Goal: Task Accomplishment & Management: Complete application form

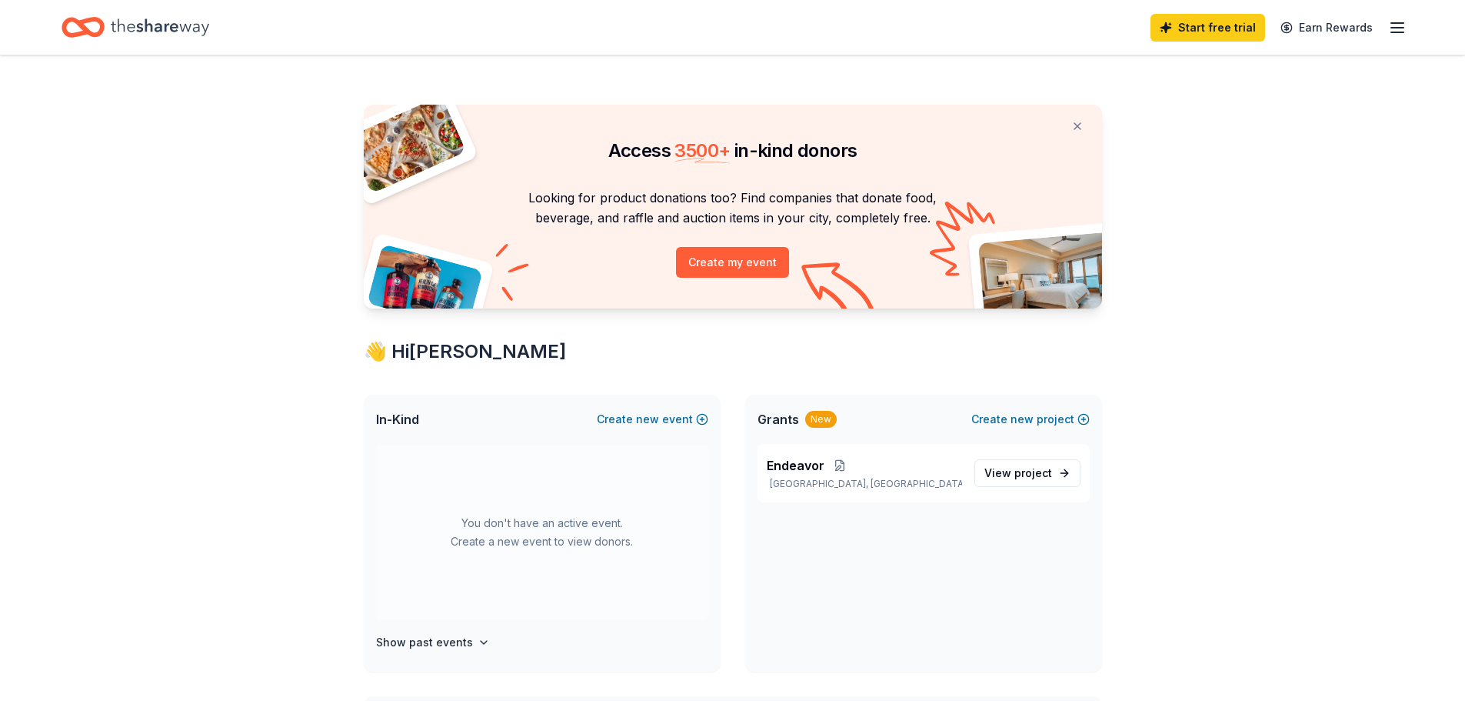
click at [169, 23] on icon "Home" at bounding box center [160, 28] width 98 height 32
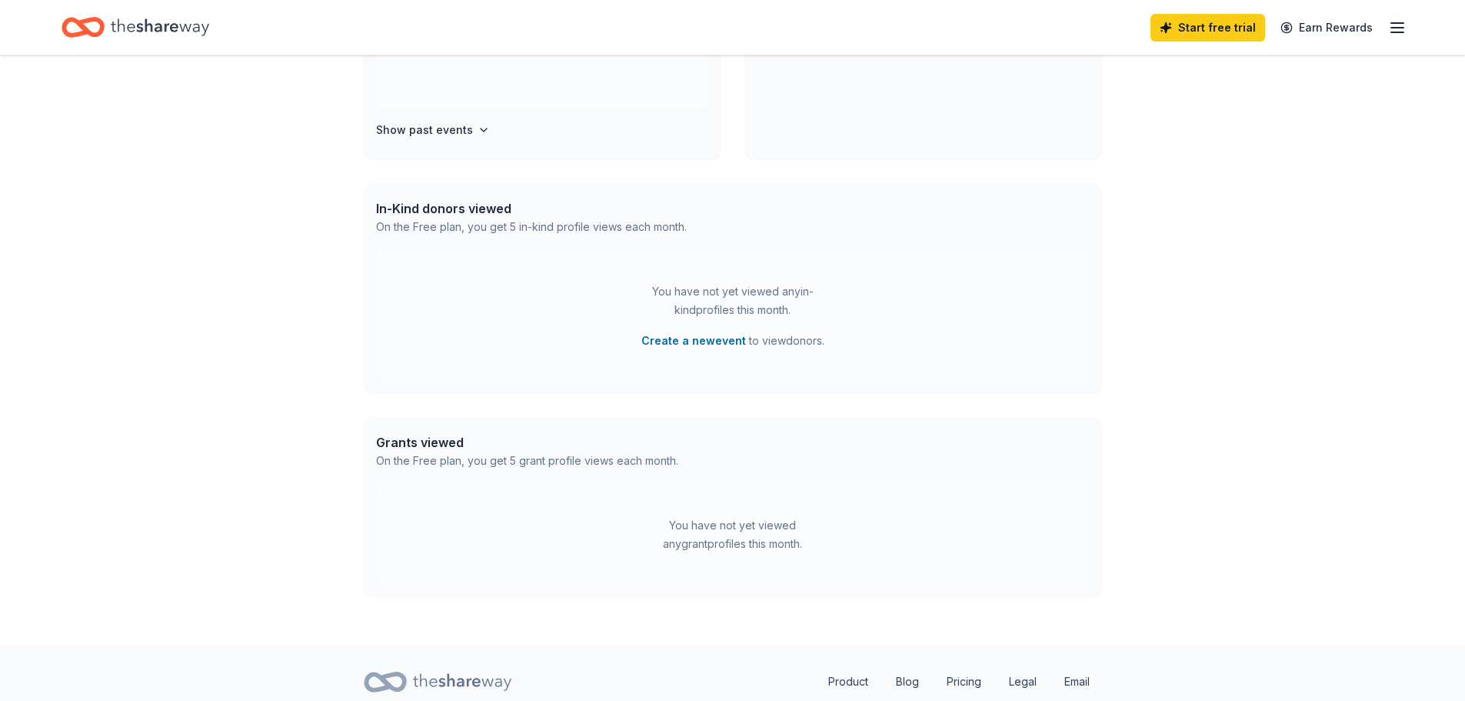
scroll to position [568, 0]
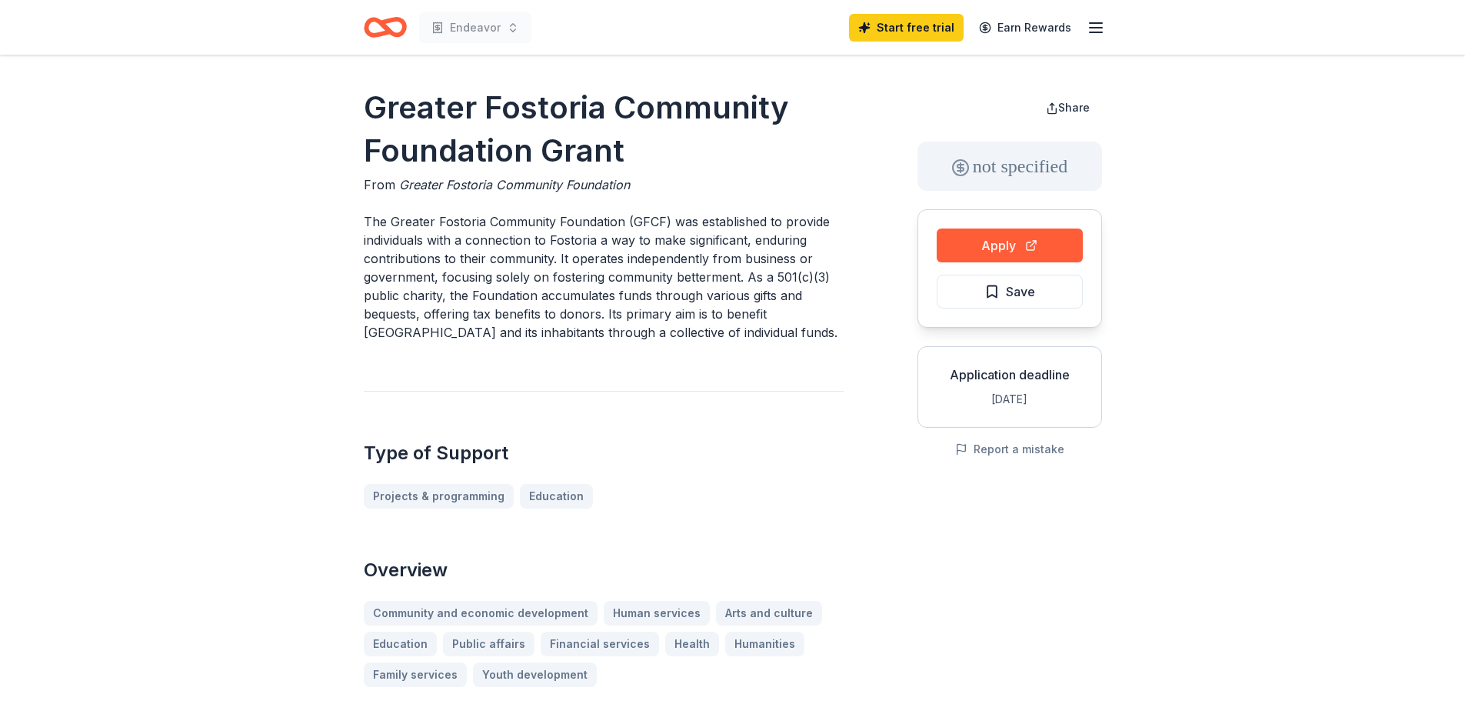
click at [392, 32] on icon "Home" at bounding box center [392, 26] width 24 height 15
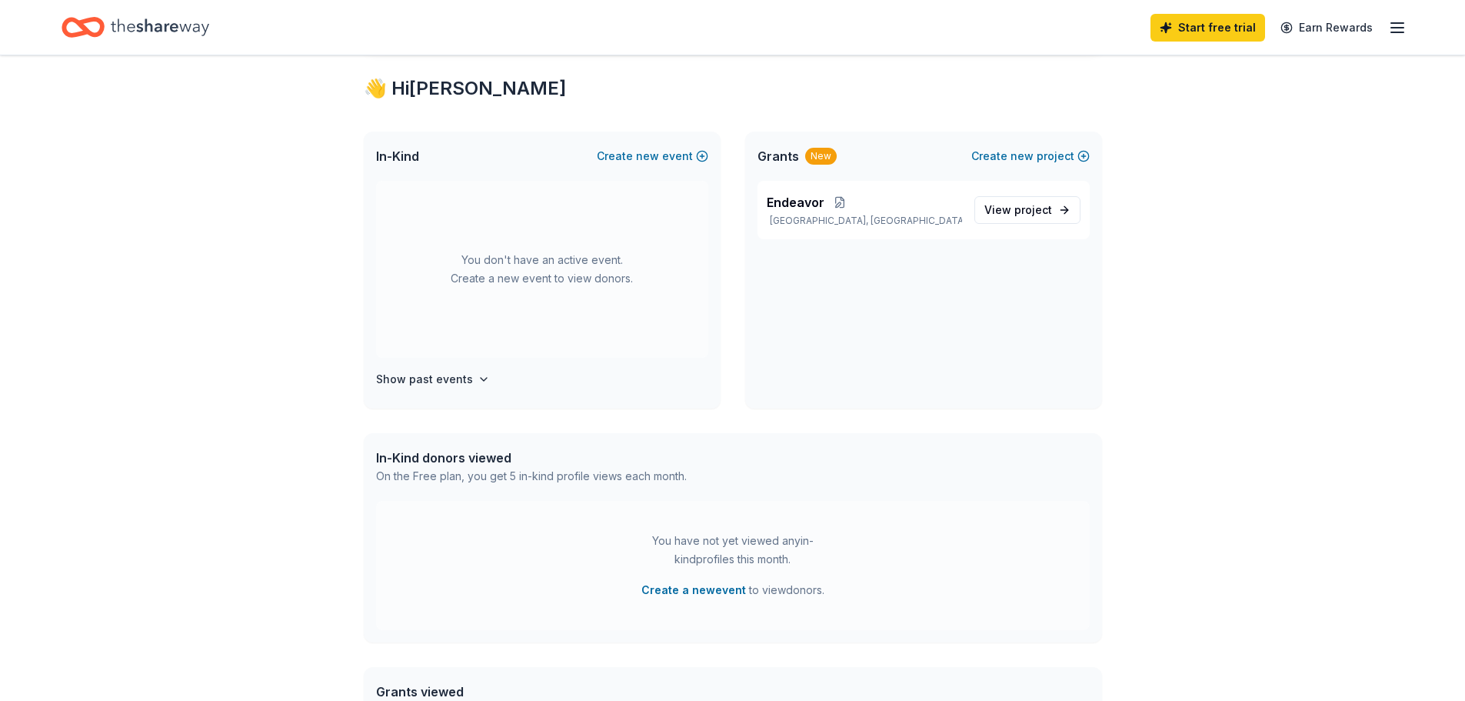
scroll to position [231, 0]
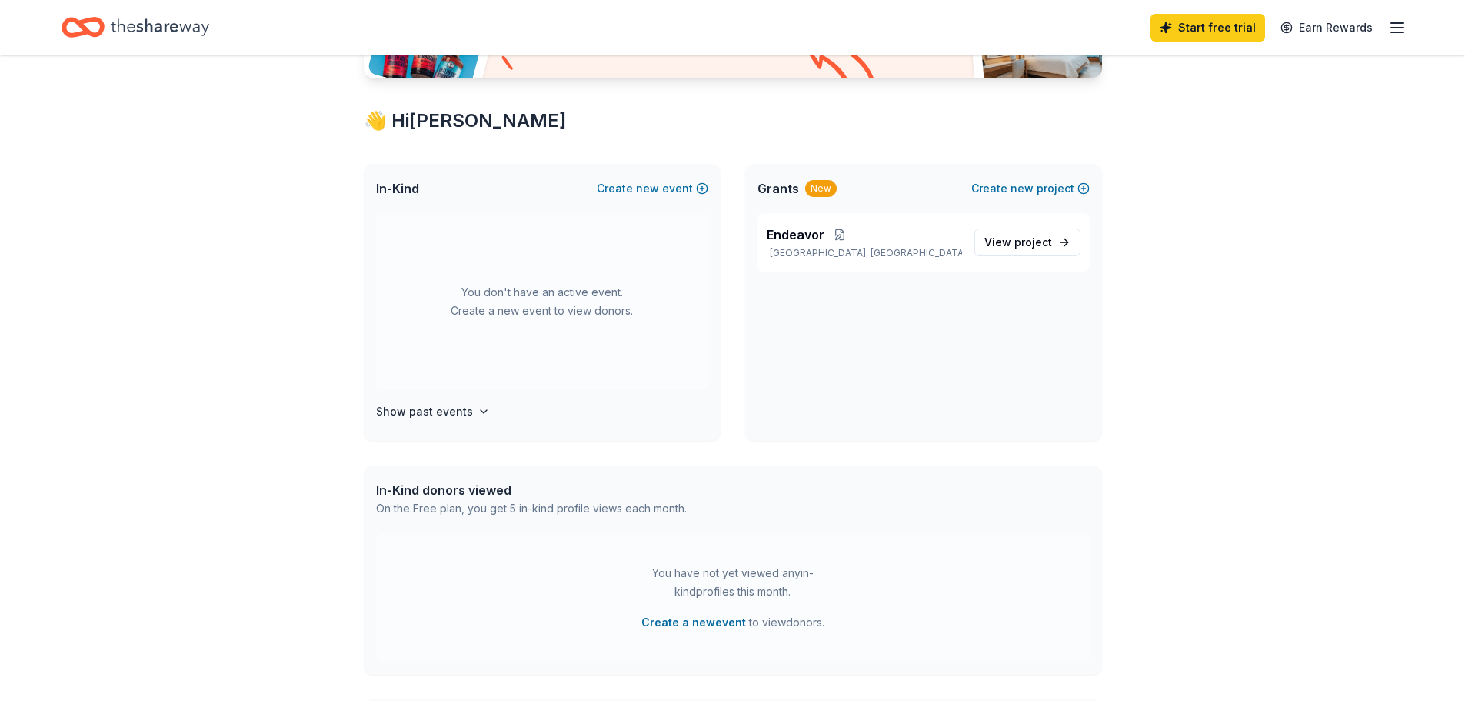
click at [1398, 25] on icon "button" at bounding box center [1397, 27] width 18 height 18
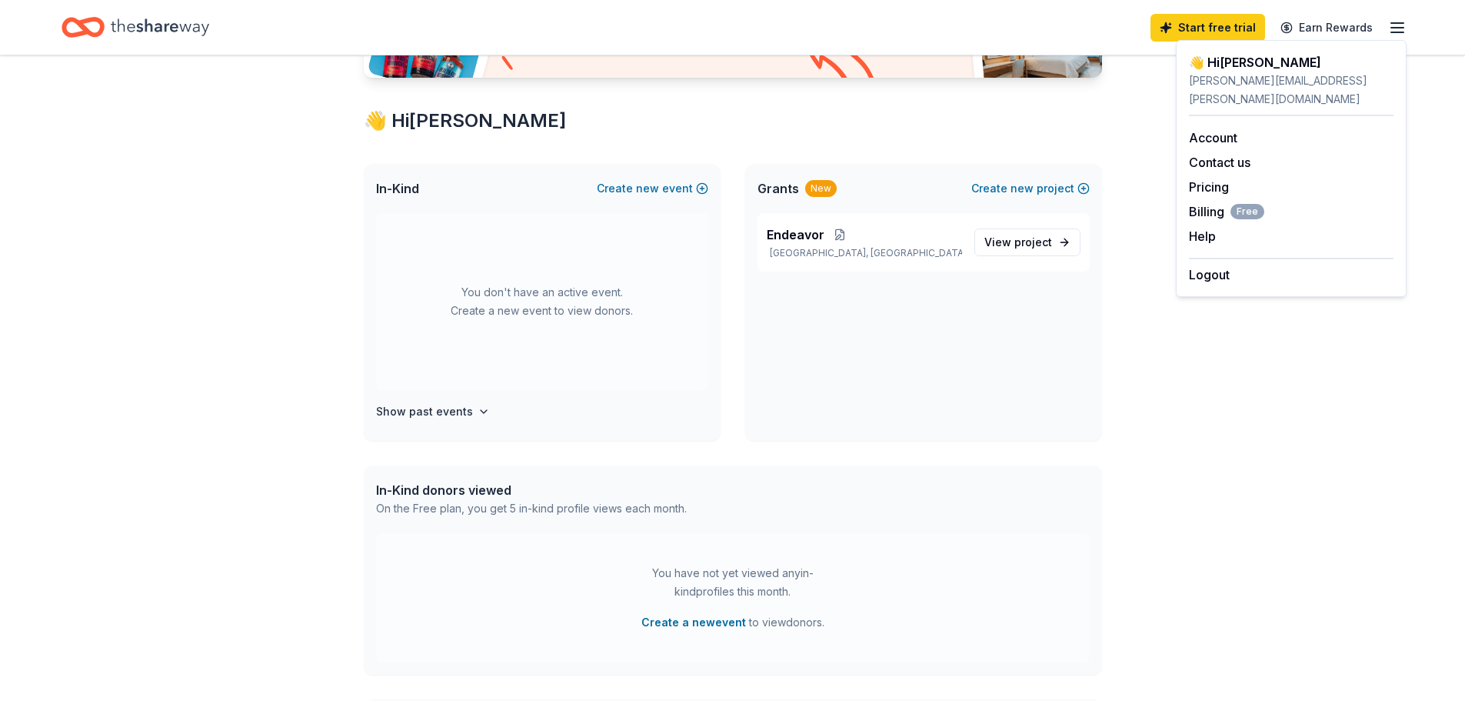
click at [1161, 397] on div "Access 3500 + in-kind donors Looking for product donations too? Find companies …" at bounding box center [732, 479] width 1465 height 1308
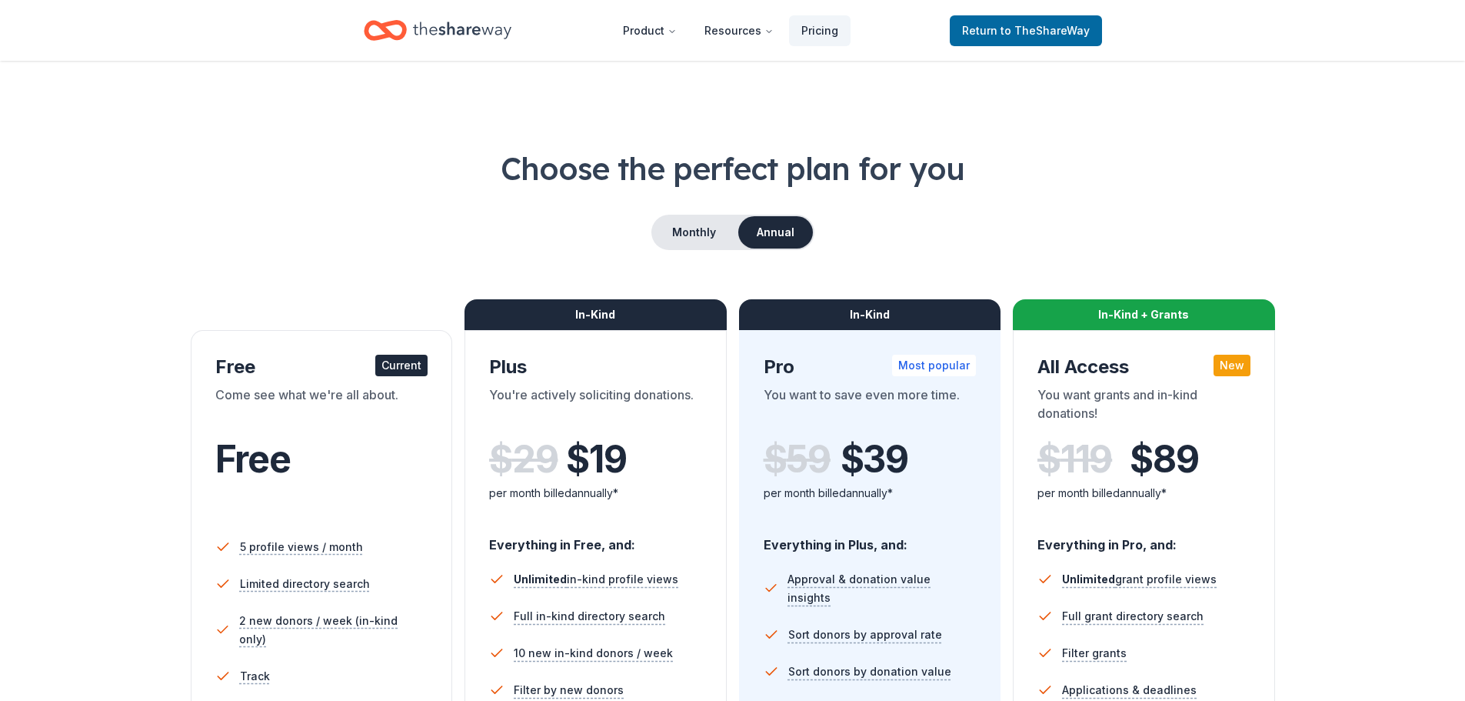
click at [475, 37] on icon "Home" at bounding box center [462, 31] width 98 height 32
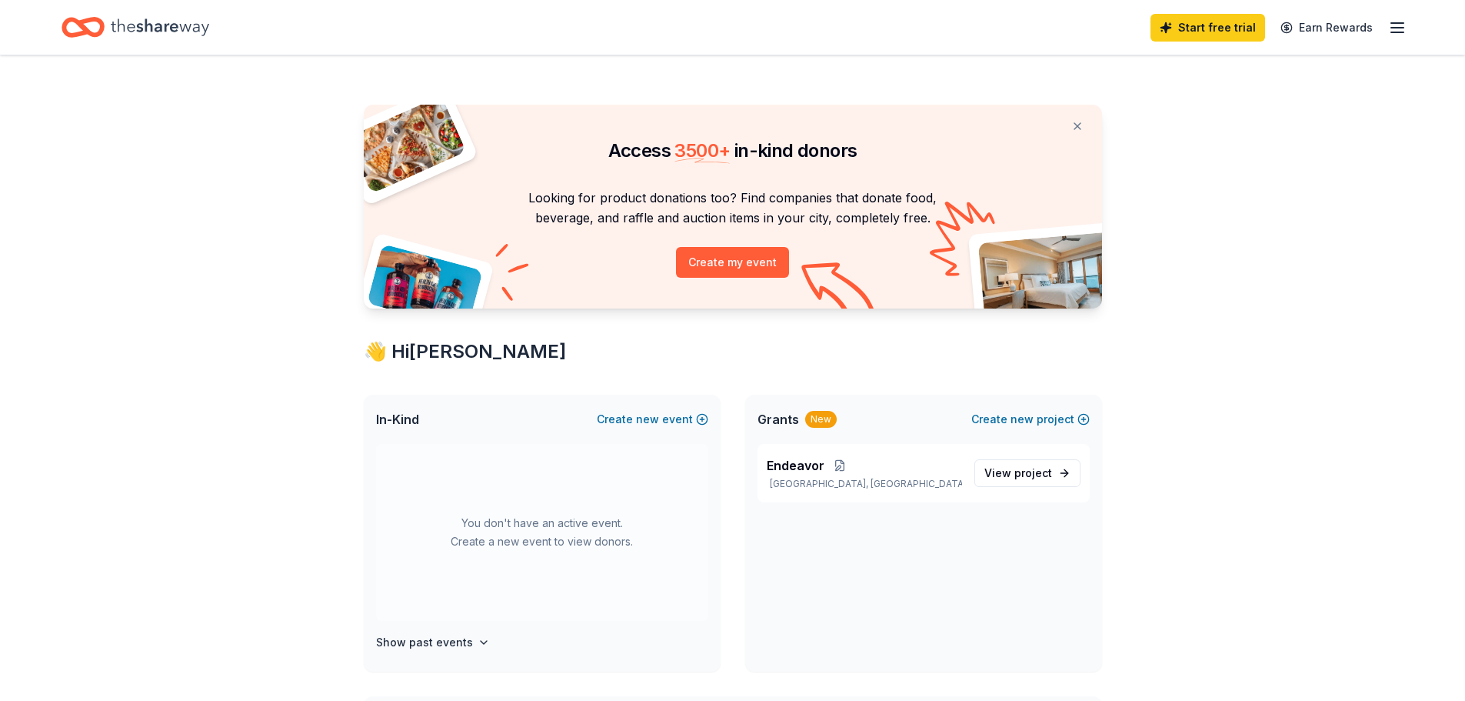
click at [409, 425] on span "In-Kind" at bounding box center [397, 419] width 43 height 18
click at [566, 593] on div "You don't have an active event. Create a new event to view donors." at bounding box center [542, 532] width 332 height 177
click at [440, 649] on h4 "Show past events" at bounding box center [424, 642] width 97 height 18
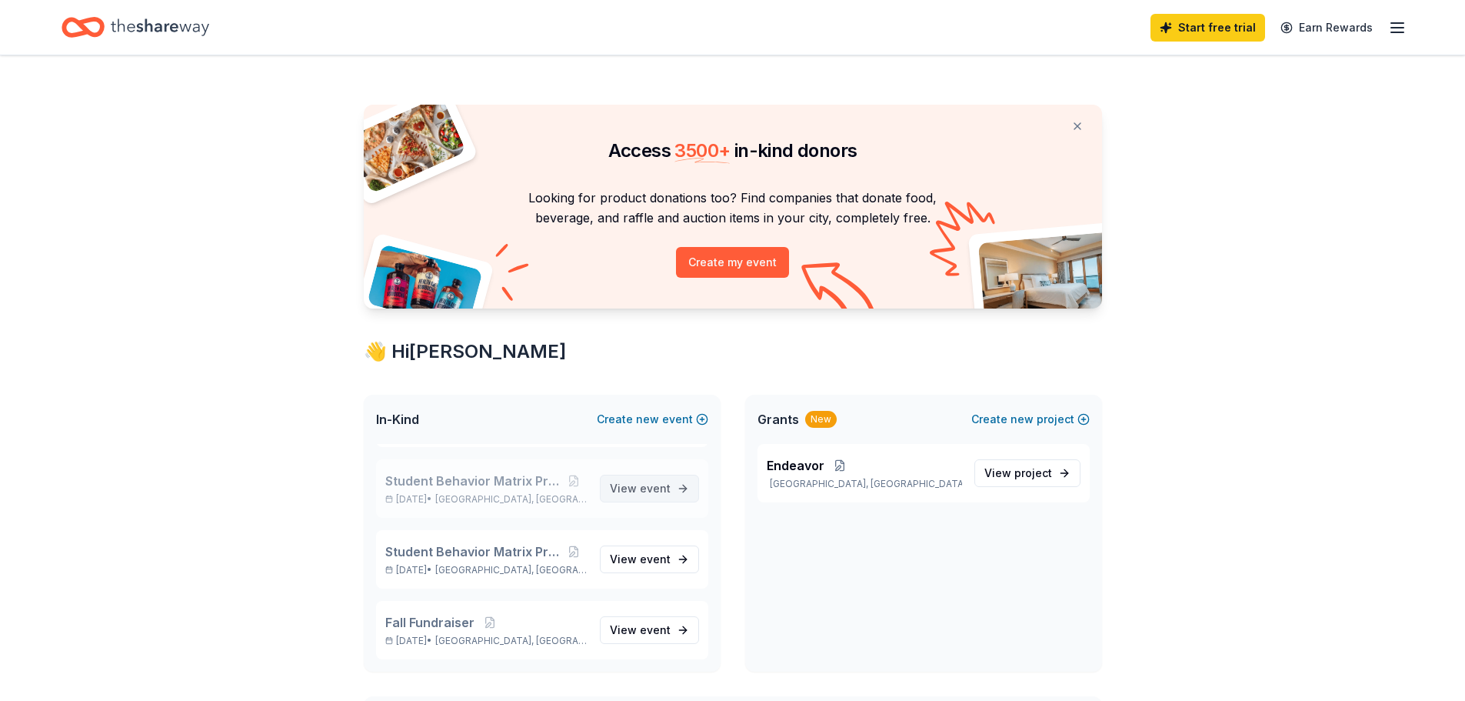
scroll to position [192, 0]
click at [640, 564] on span "event" at bounding box center [655, 564] width 31 height 13
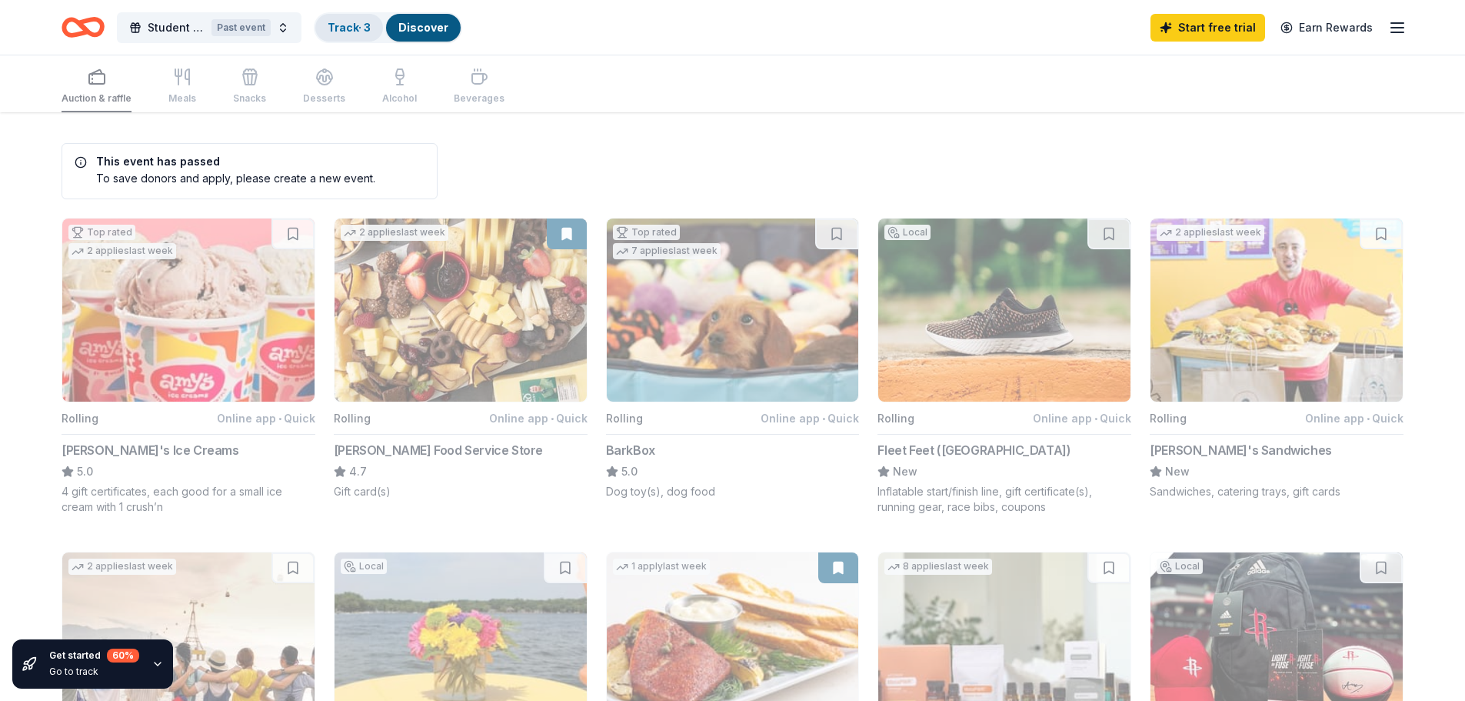
click at [352, 28] on link "Track · 3" at bounding box center [349, 27] width 43 height 13
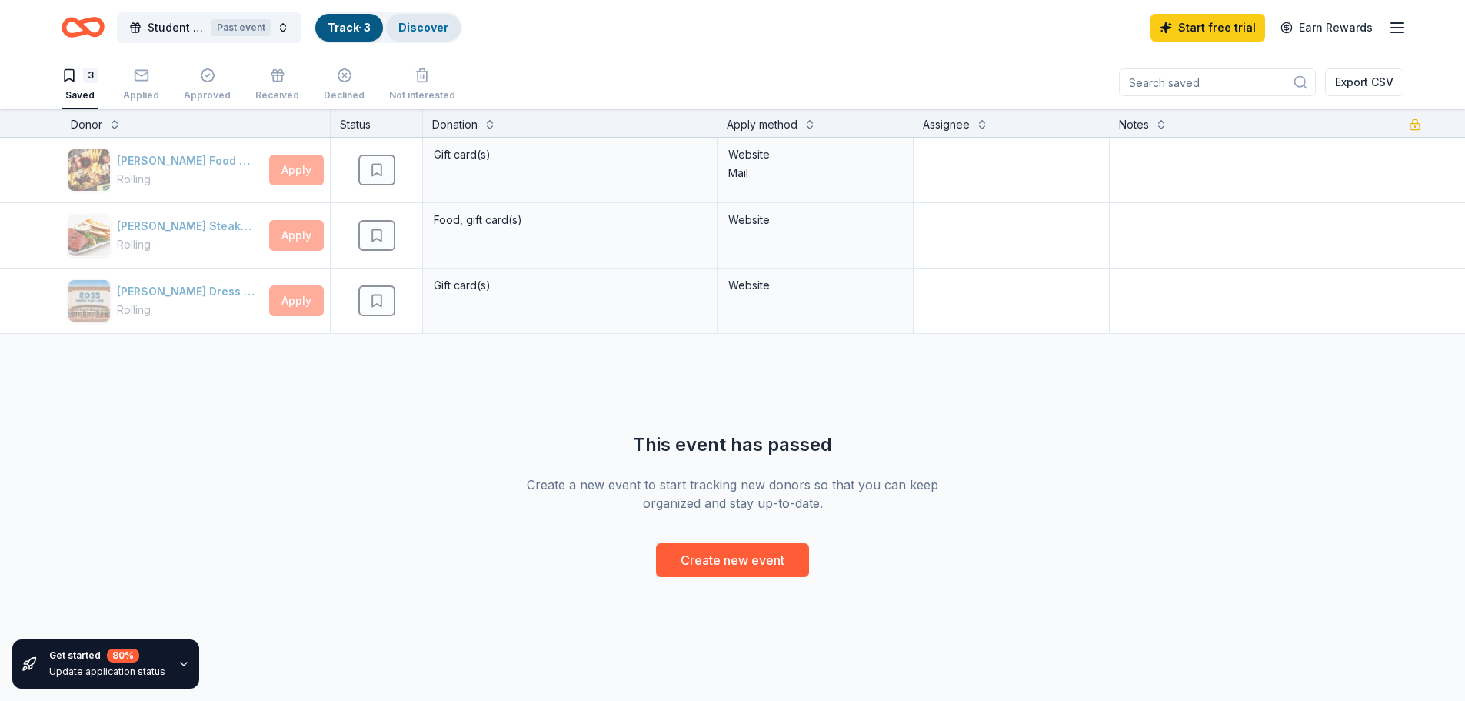
click at [426, 27] on link "Discover" at bounding box center [423, 27] width 50 height 13
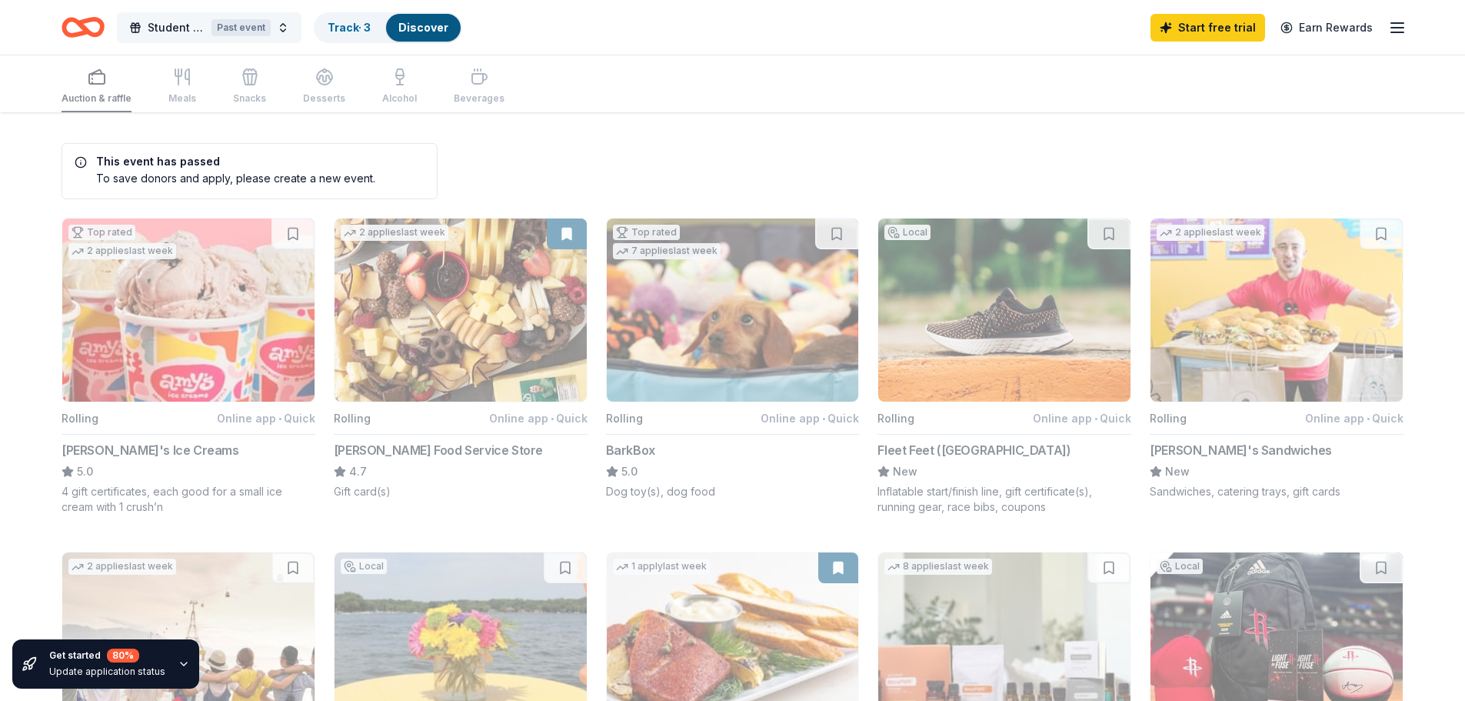
click at [256, 23] on div "Past event" at bounding box center [241, 27] width 59 height 17
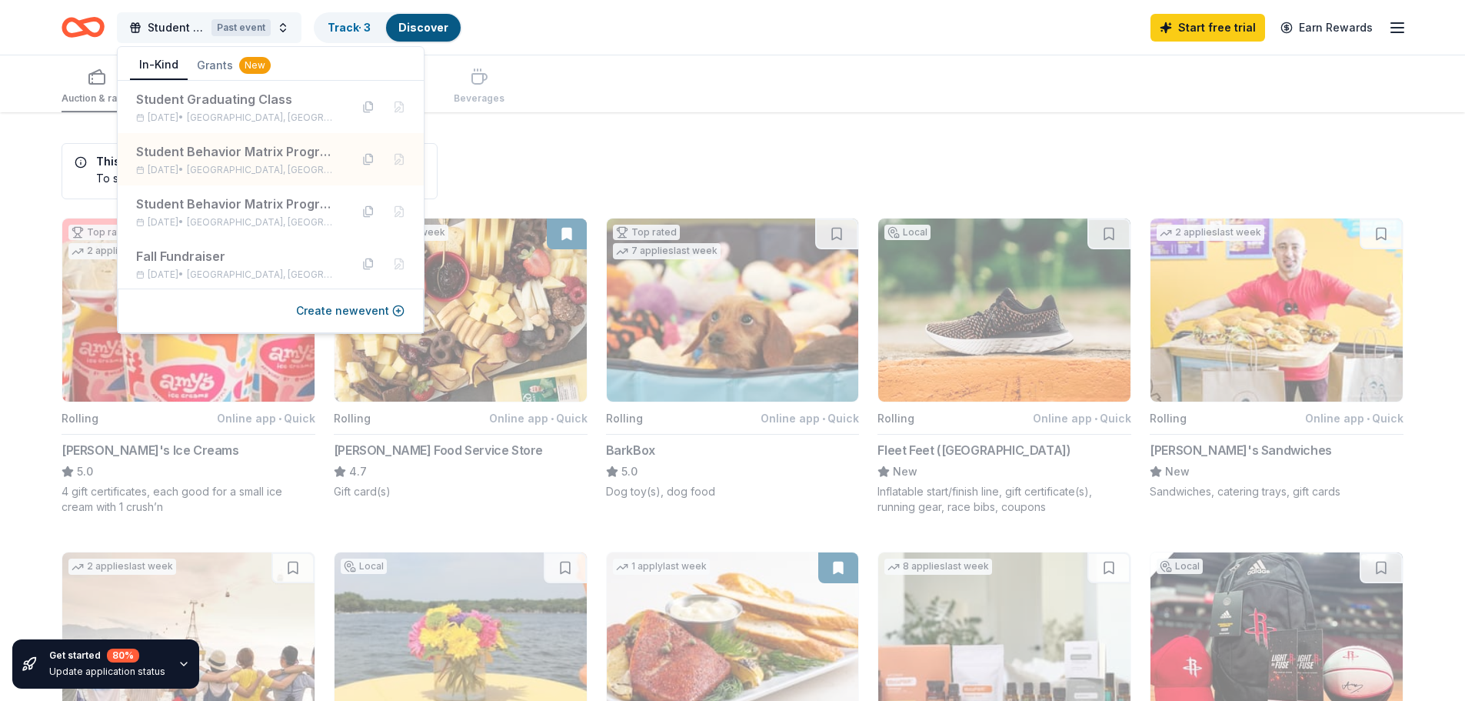
click at [171, 25] on span "Student Behavior Matrix Program" at bounding box center [177, 27] width 58 height 18
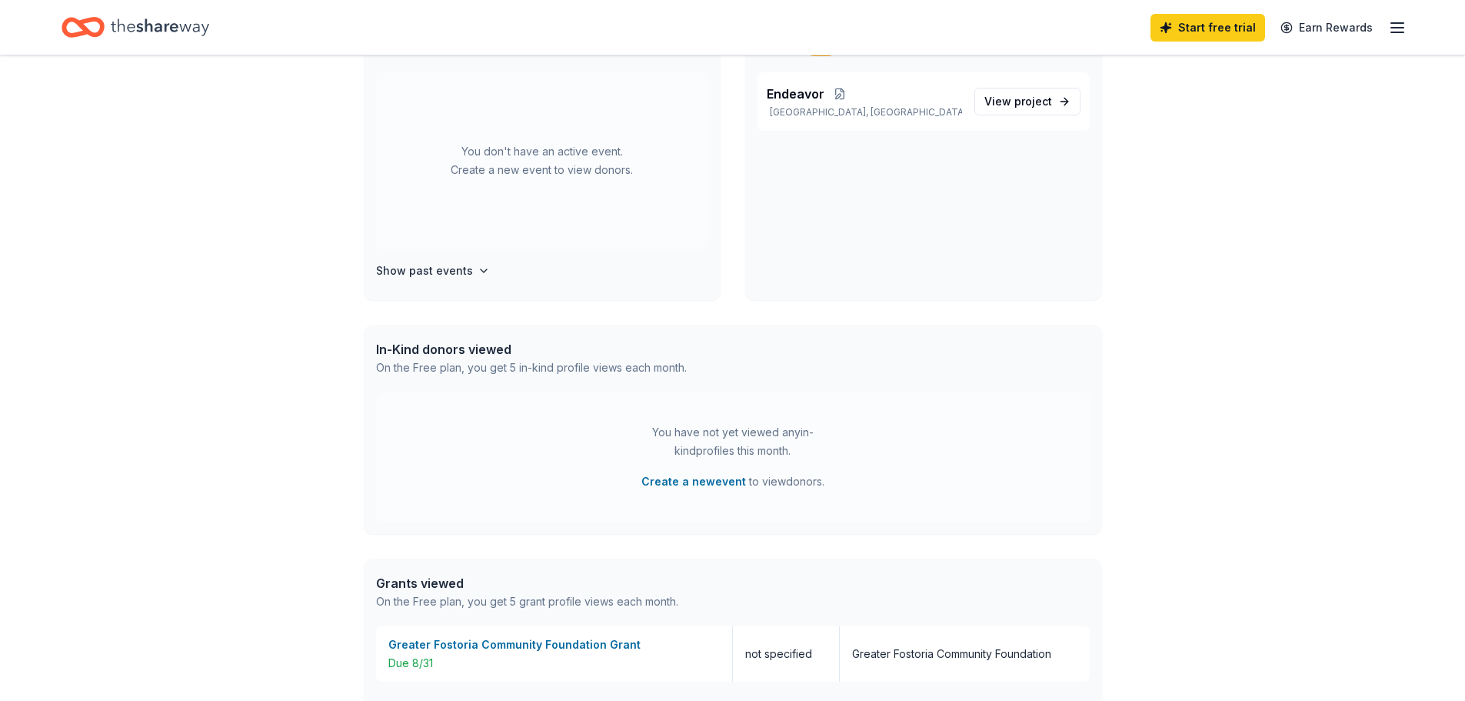
scroll to position [385, 0]
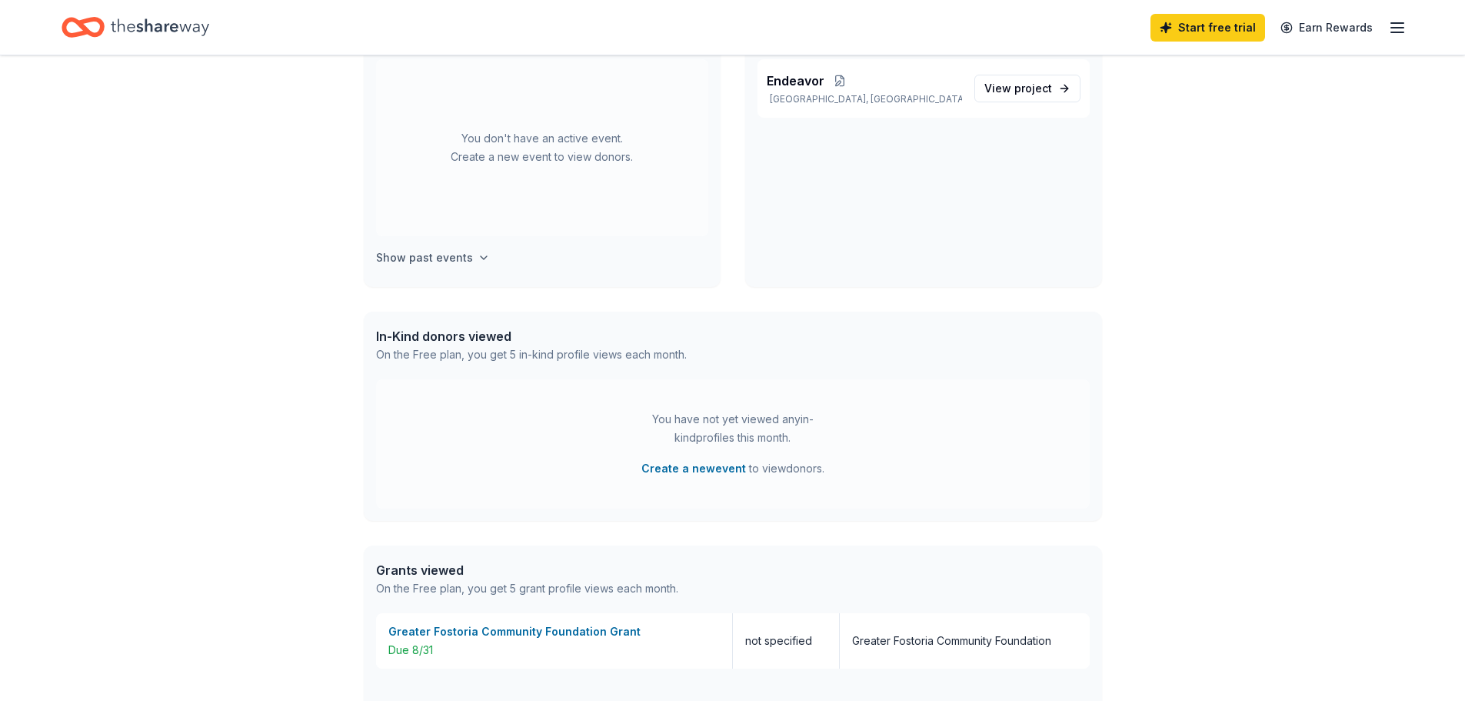
click at [478, 255] on icon "button" at bounding box center [484, 258] width 12 height 12
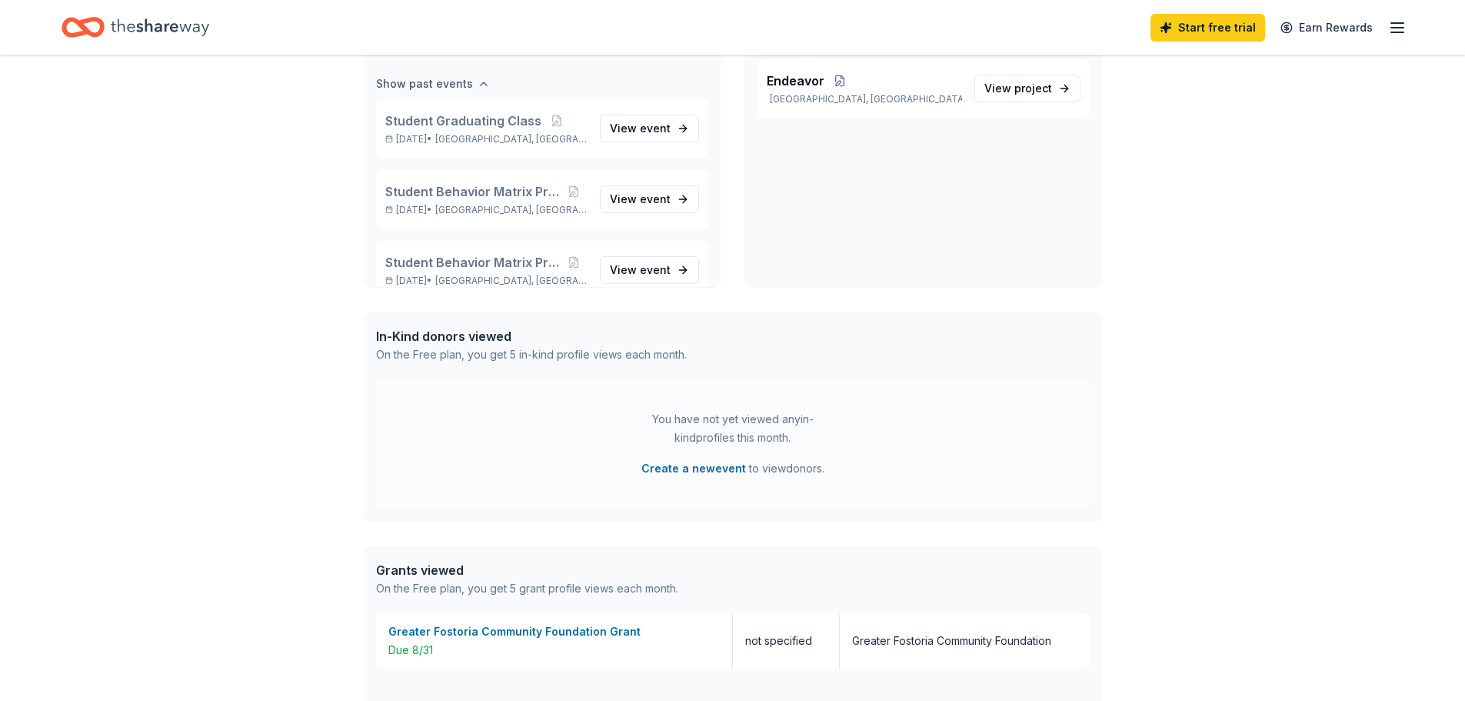
scroll to position [177, 0]
click at [512, 194] on span "Student Behavior Matrix Program" at bounding box center [472, 188] width 175 height 18
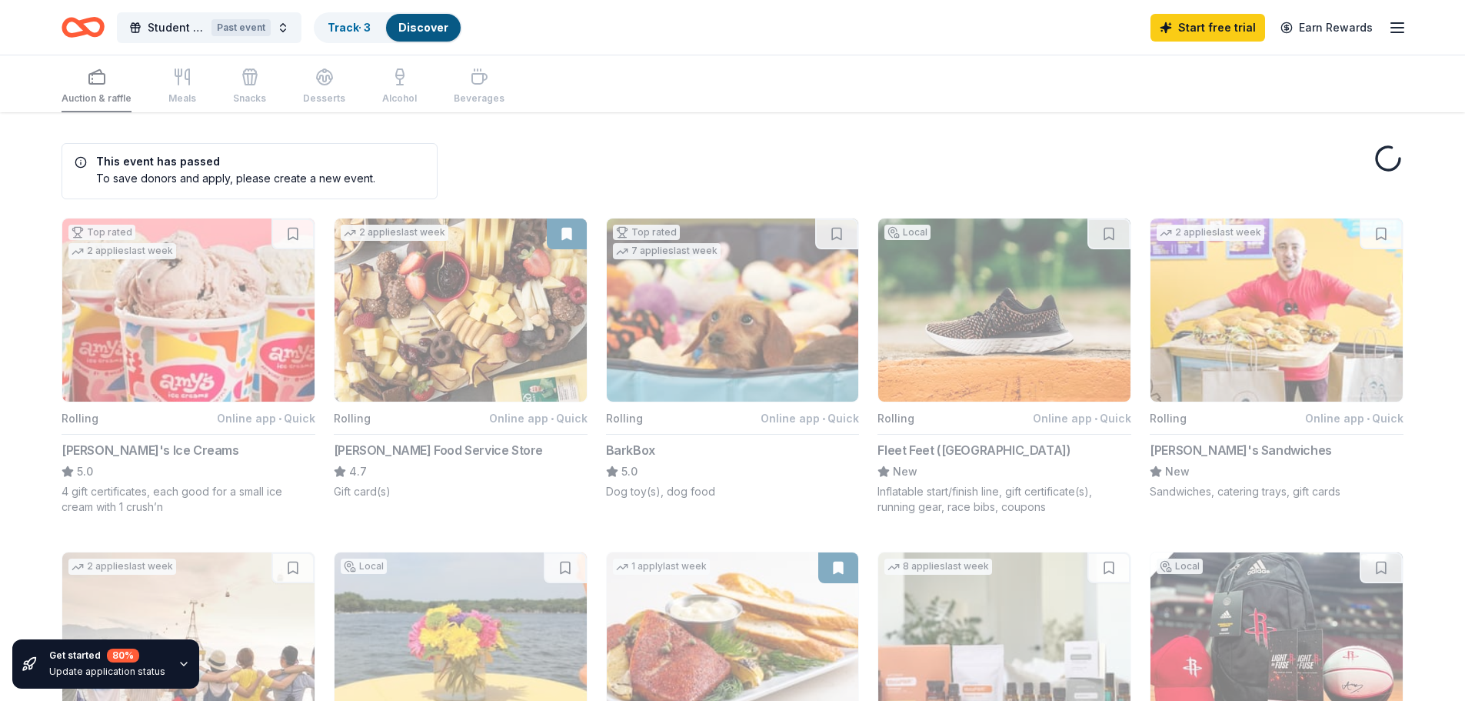
click at [1401, 32] on line "button" at bounding box center [1397, 32] width 12 height 0
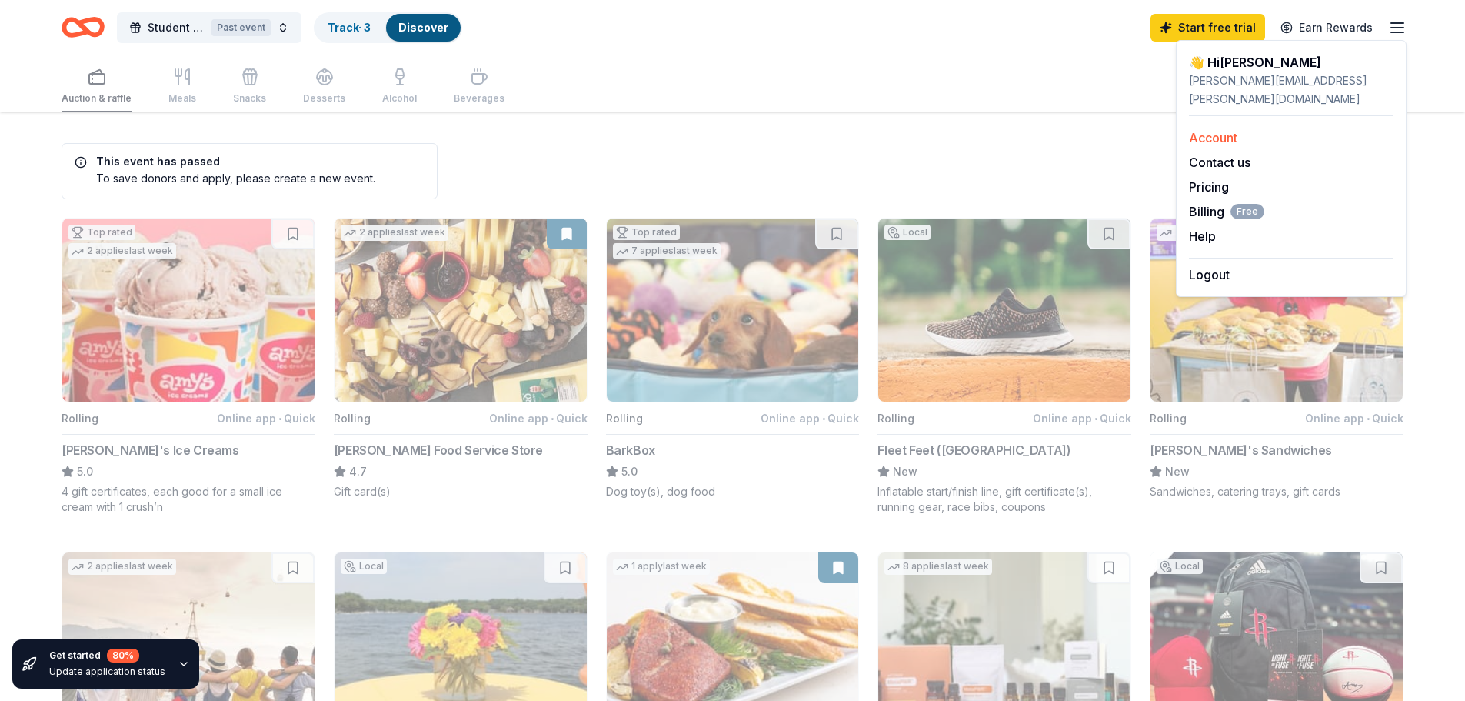
click at [1207, 130] on link "Account" at bounding box center [1213, 137] width 48 height 15
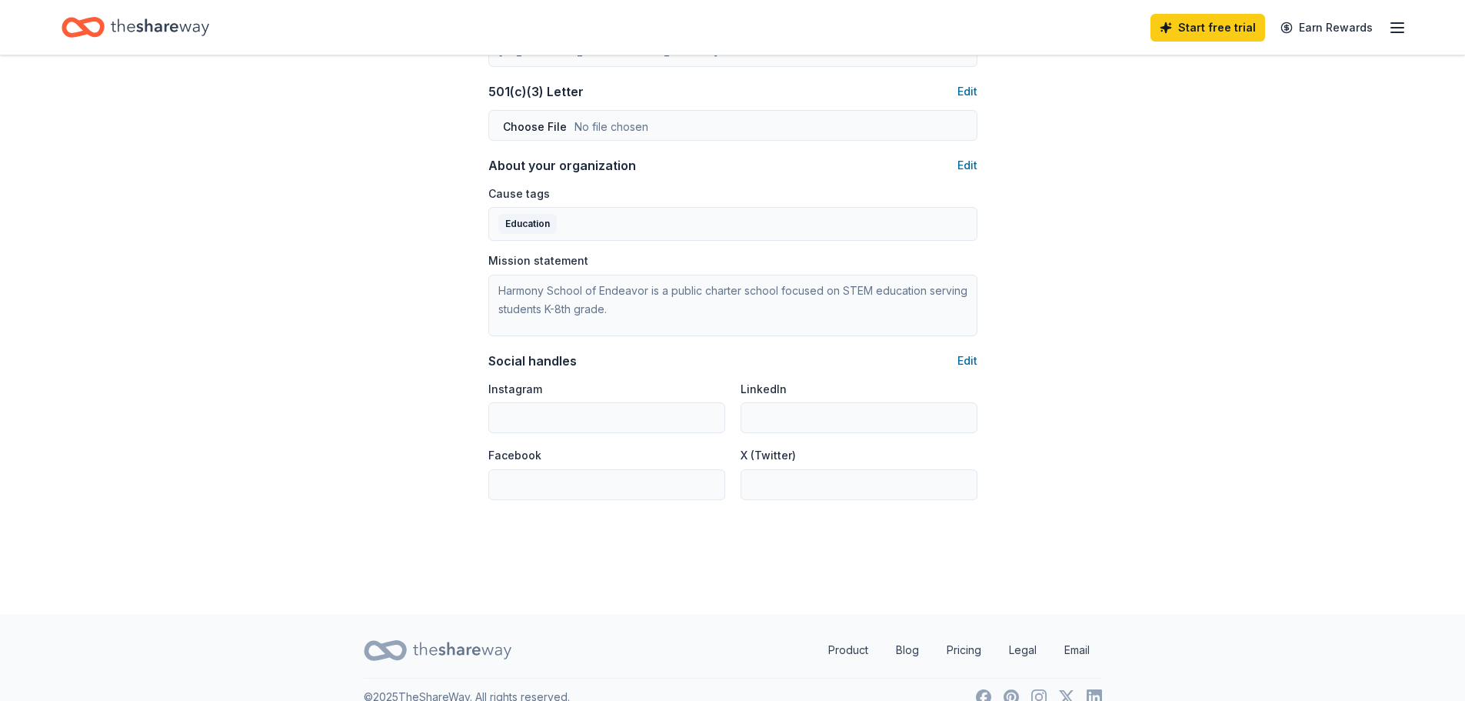
scroll to position [840, 0]
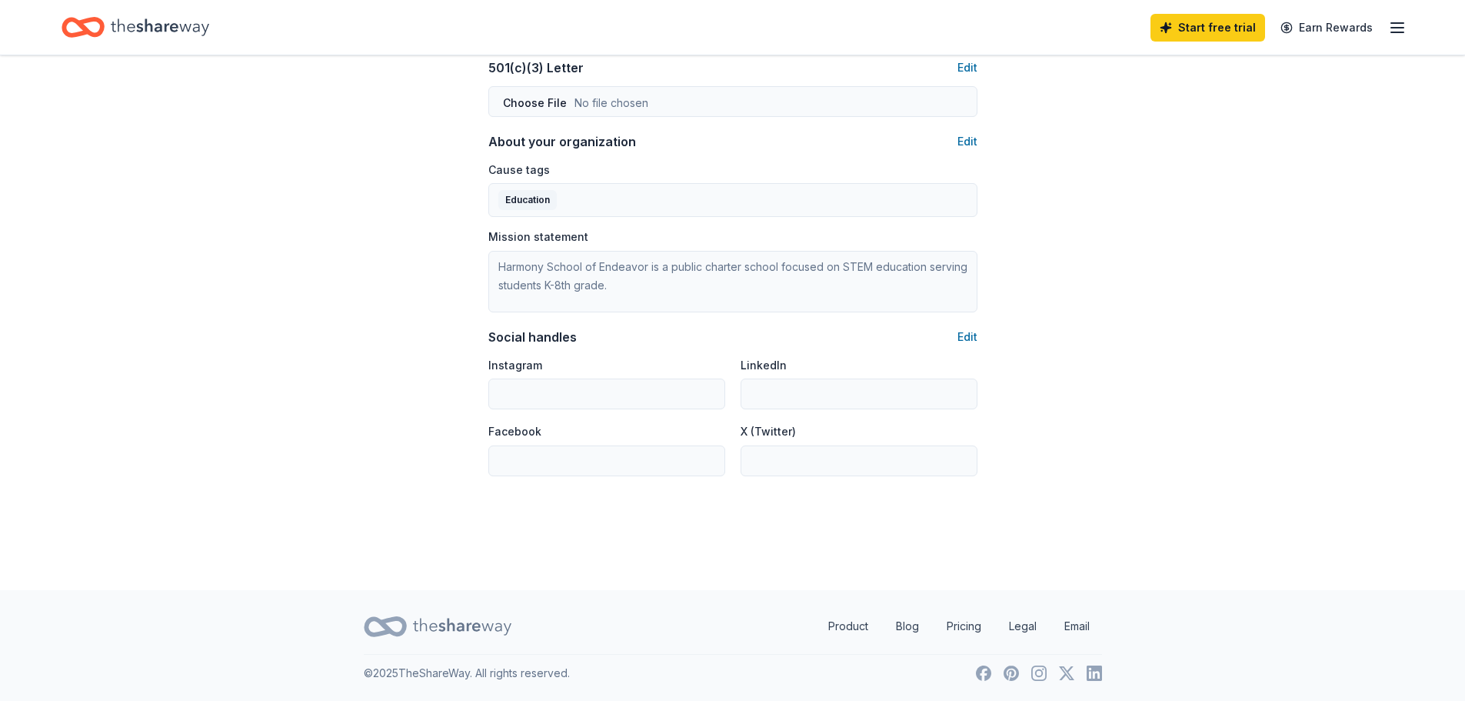
click at [164, 31] on icon "Home" at bounding box center [160, 28] width 98 height 32
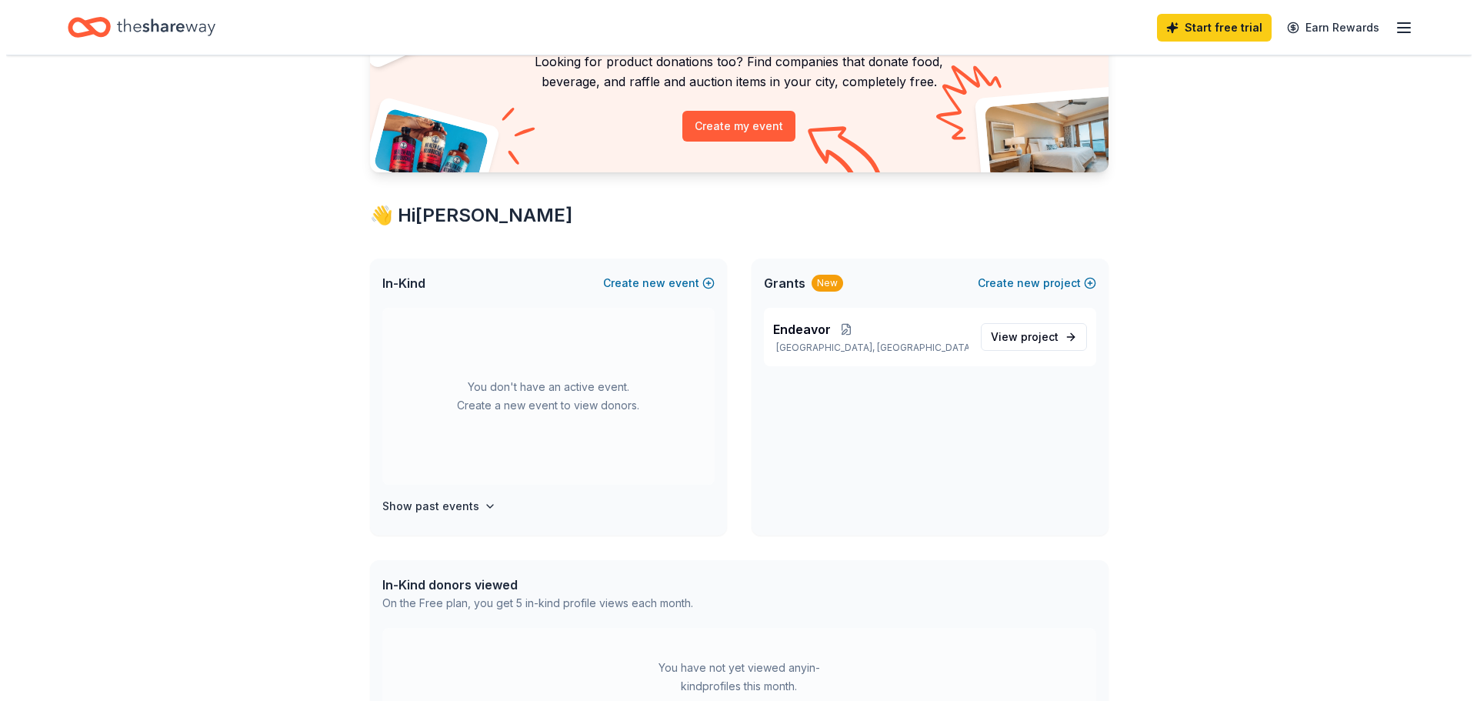
scroll to position [154, 0]
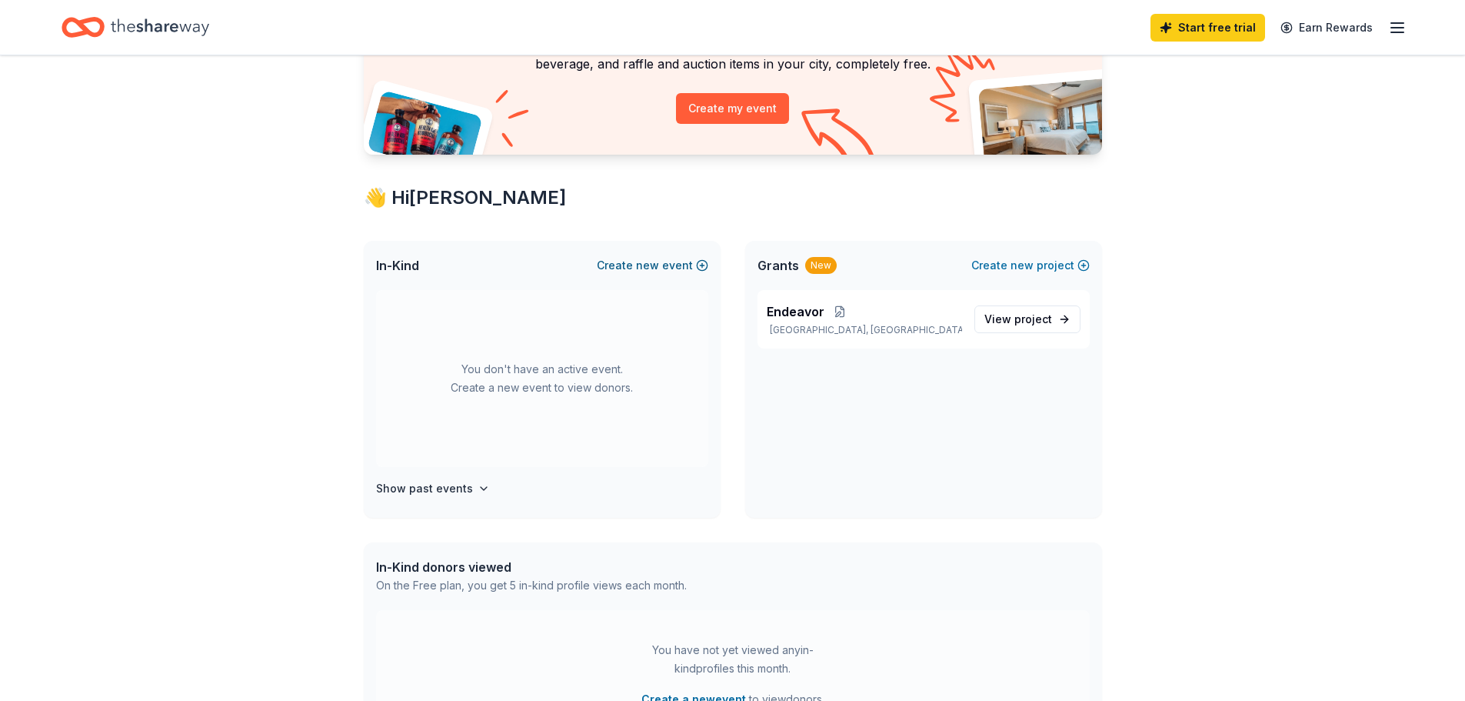
click at [688, 263] on button "Create new event" at bounding box center [653, 265] width 112 height 18
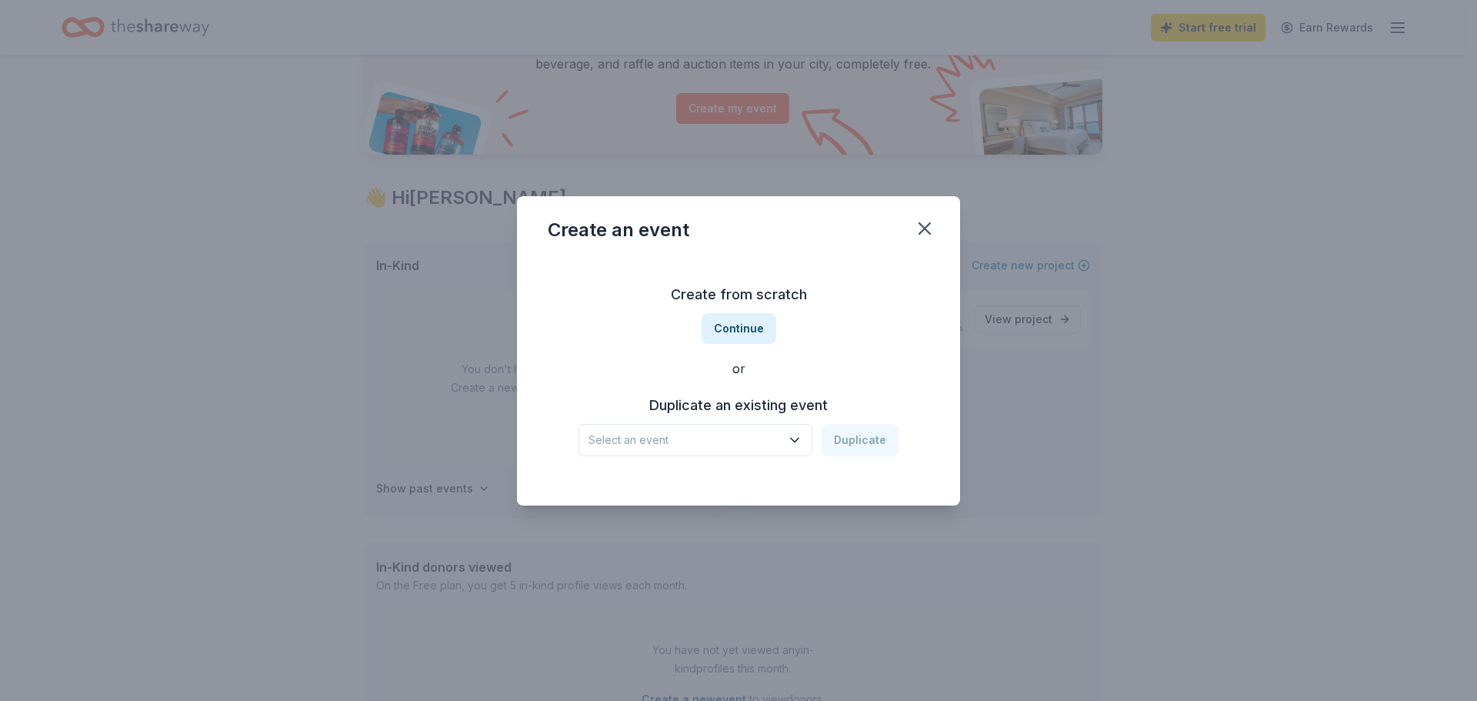
click at [800, 442] on icon "button" at bounding box center [794, 439] width 15 height 15
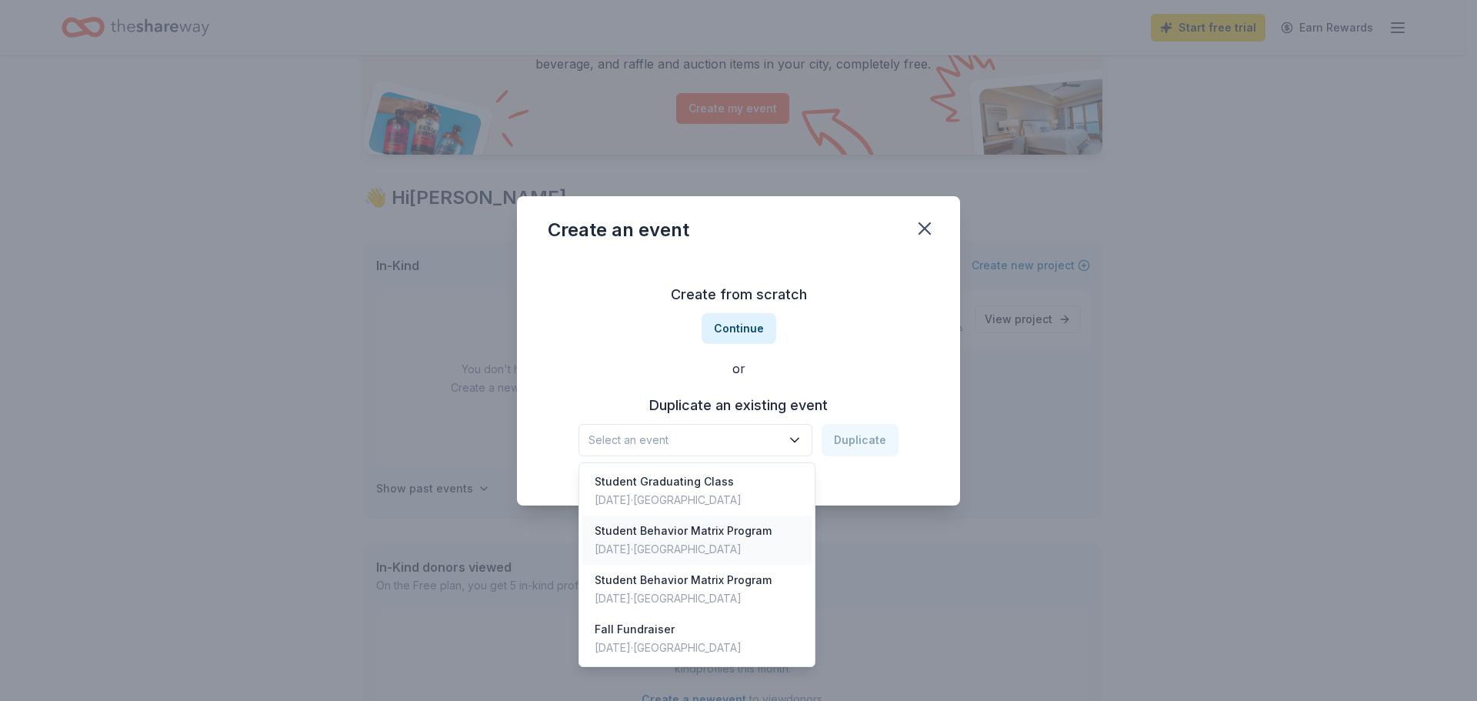
click at [676, 543] on div "Apr 14, 2025 · TX" at bounding box center [683, 549] width 177 height 18
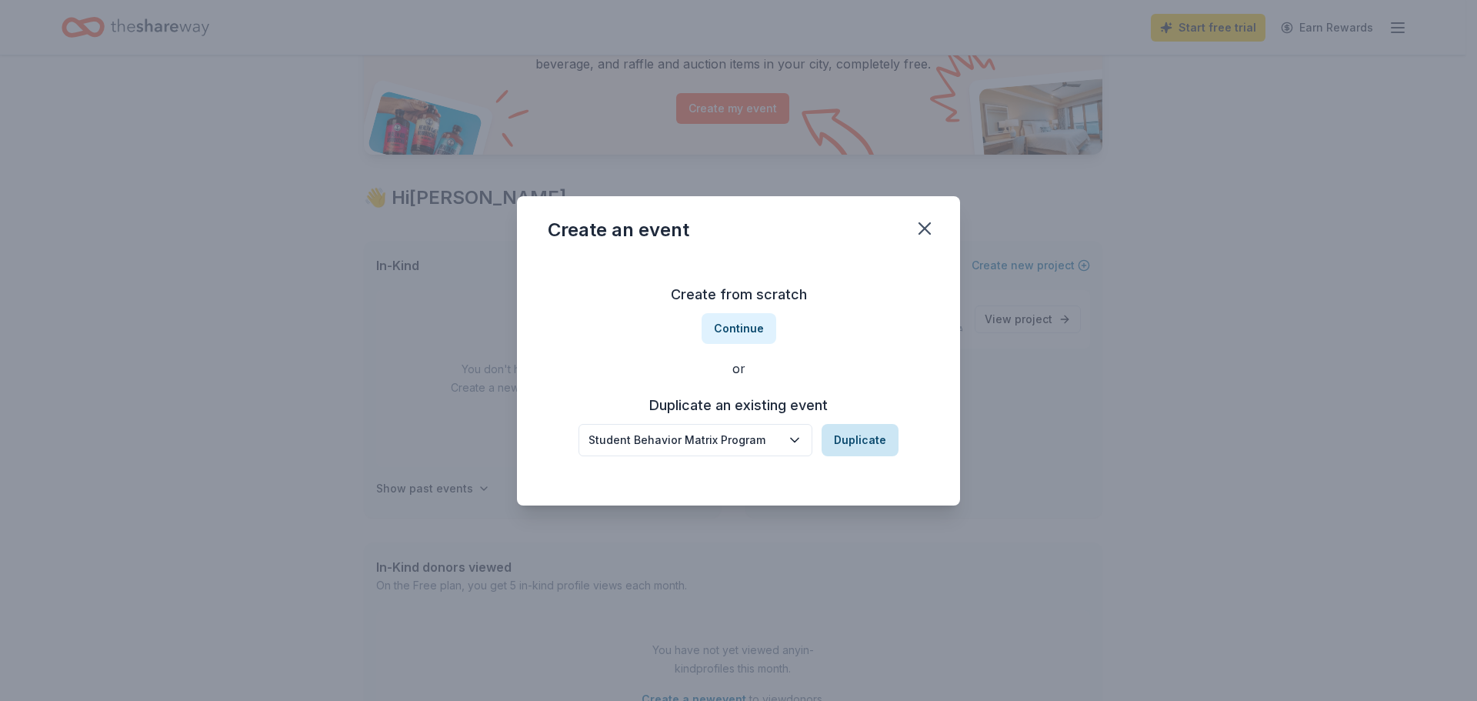
click at [852, 439] on button "Duplicate" at bounding box center [859, 440] width 77 height 32
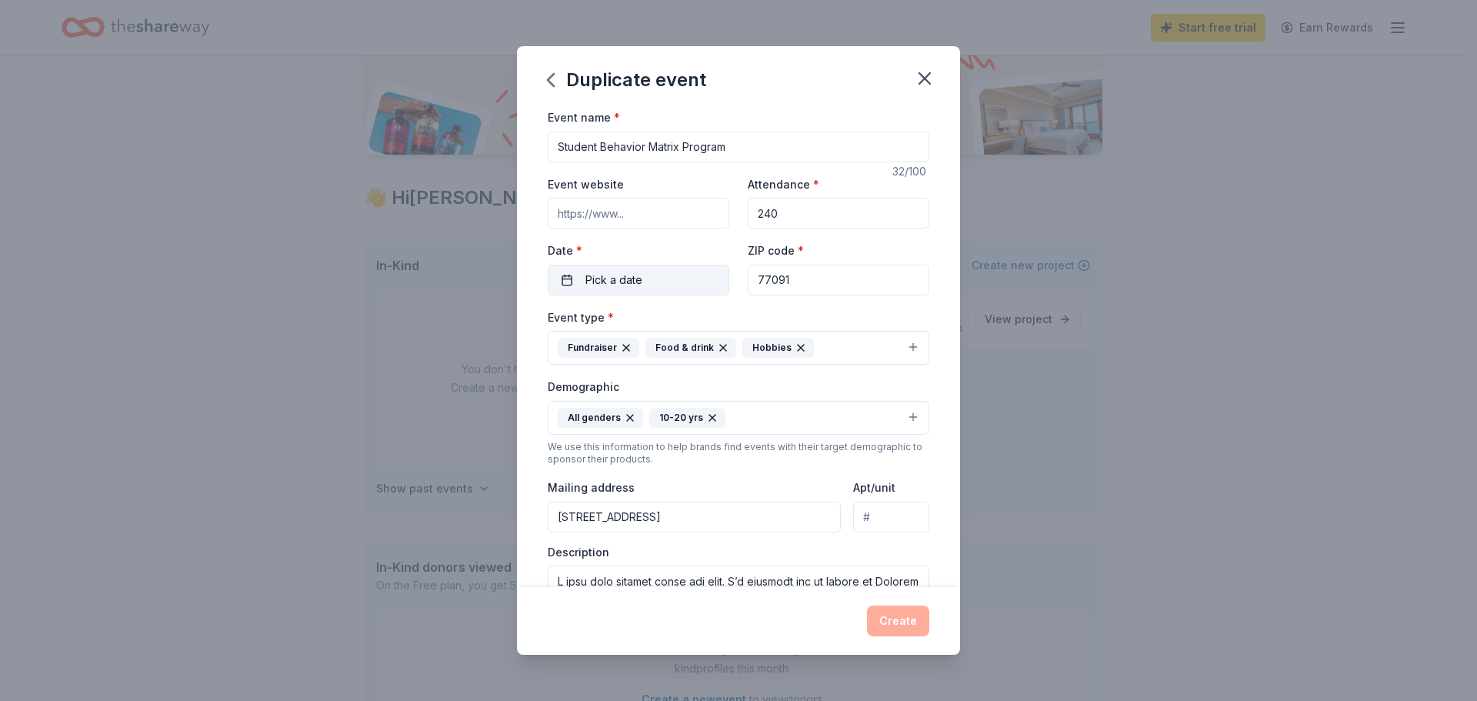
click at [691, 274] on button "Pick a date" at bounding box center [639, 280] width 182 height 31
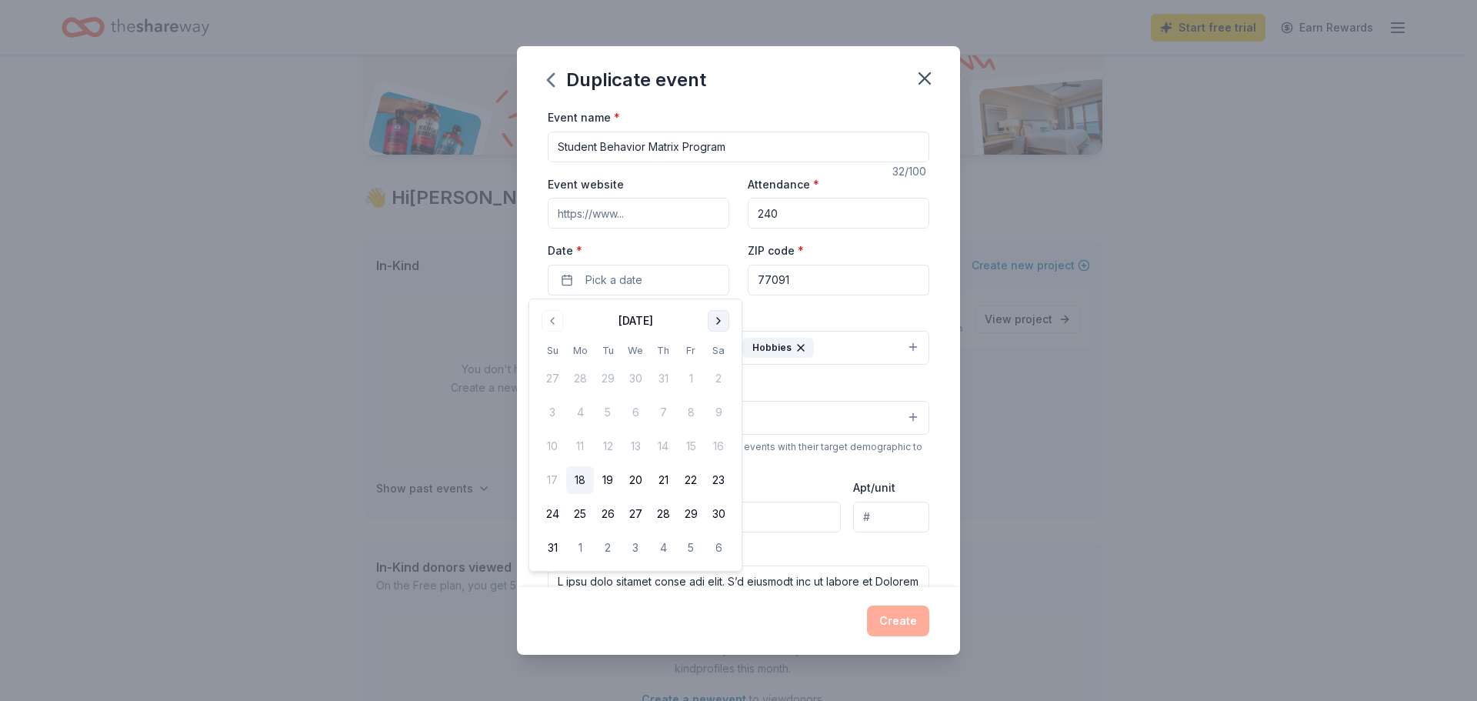
click at [720, 322] on button "Go to next month" at bounding box center [719, 321] width 22 height 22
click at [551, 323] on button "Go to previous month" at bounding box center [552, 321] width 22 height 22
click at [693, 481] on button "26" at bounding box center [691, 480] width 28 height 28
click at [758, 389] on div "Demographic All genders 10-20 yrs" at bounding box center [739, 406] width 382 height 58
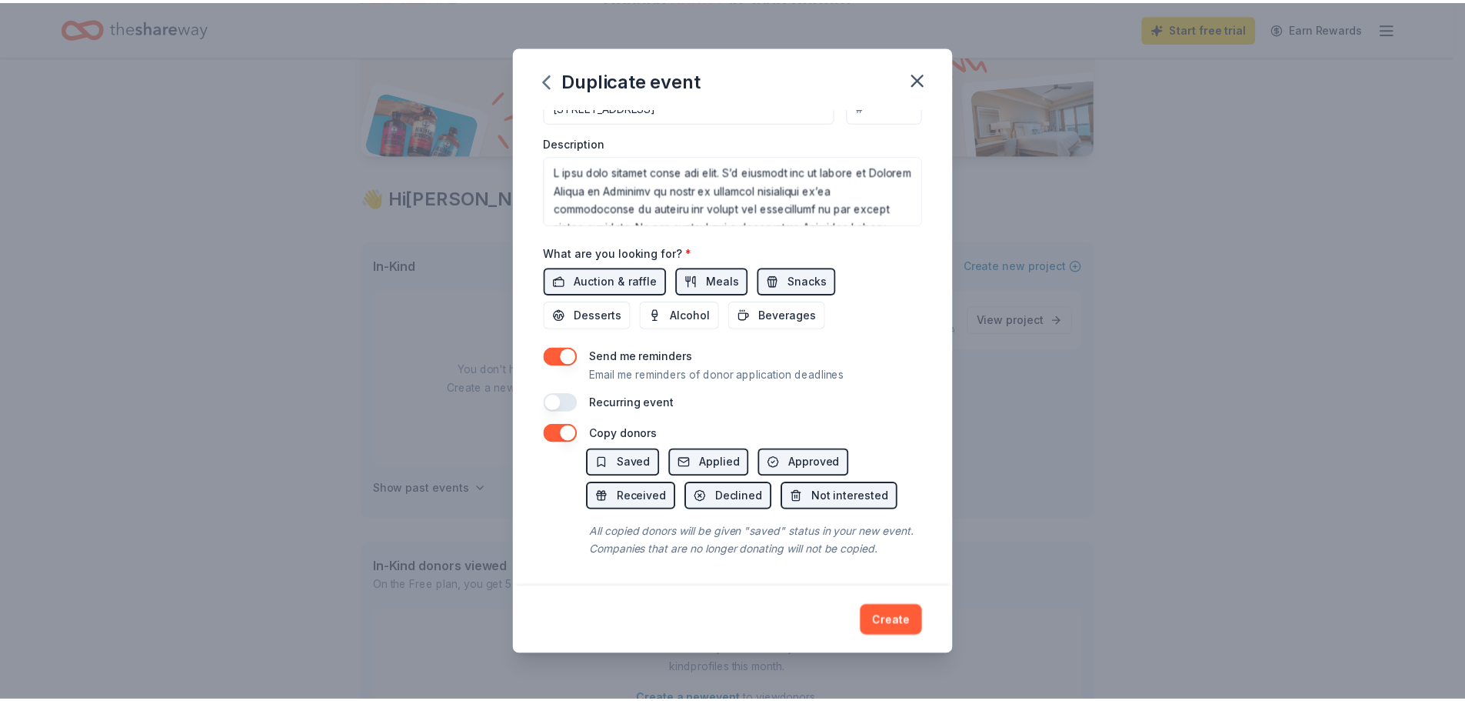
scroll to position [428, 0]
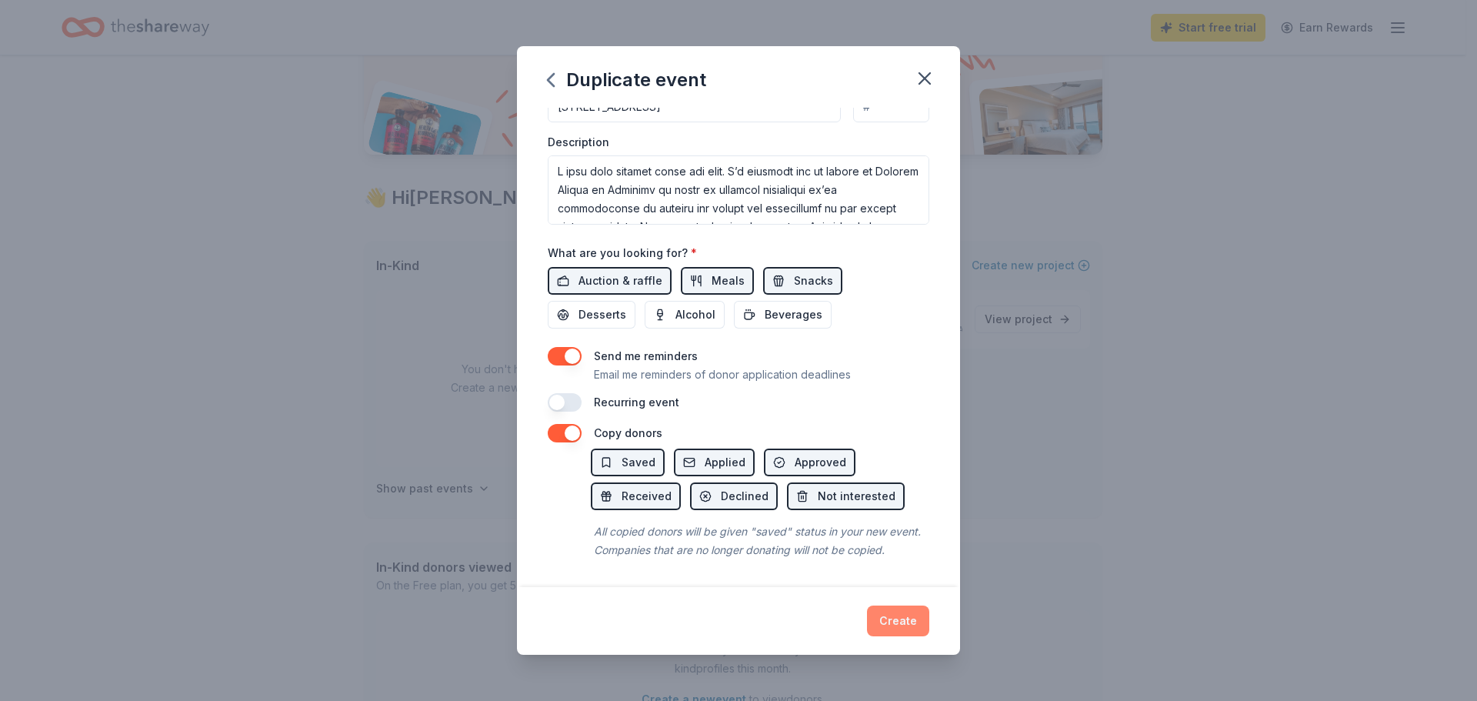
click at [905, 620] on button "Create" at bounding box center [898, 620] width 62 height 31
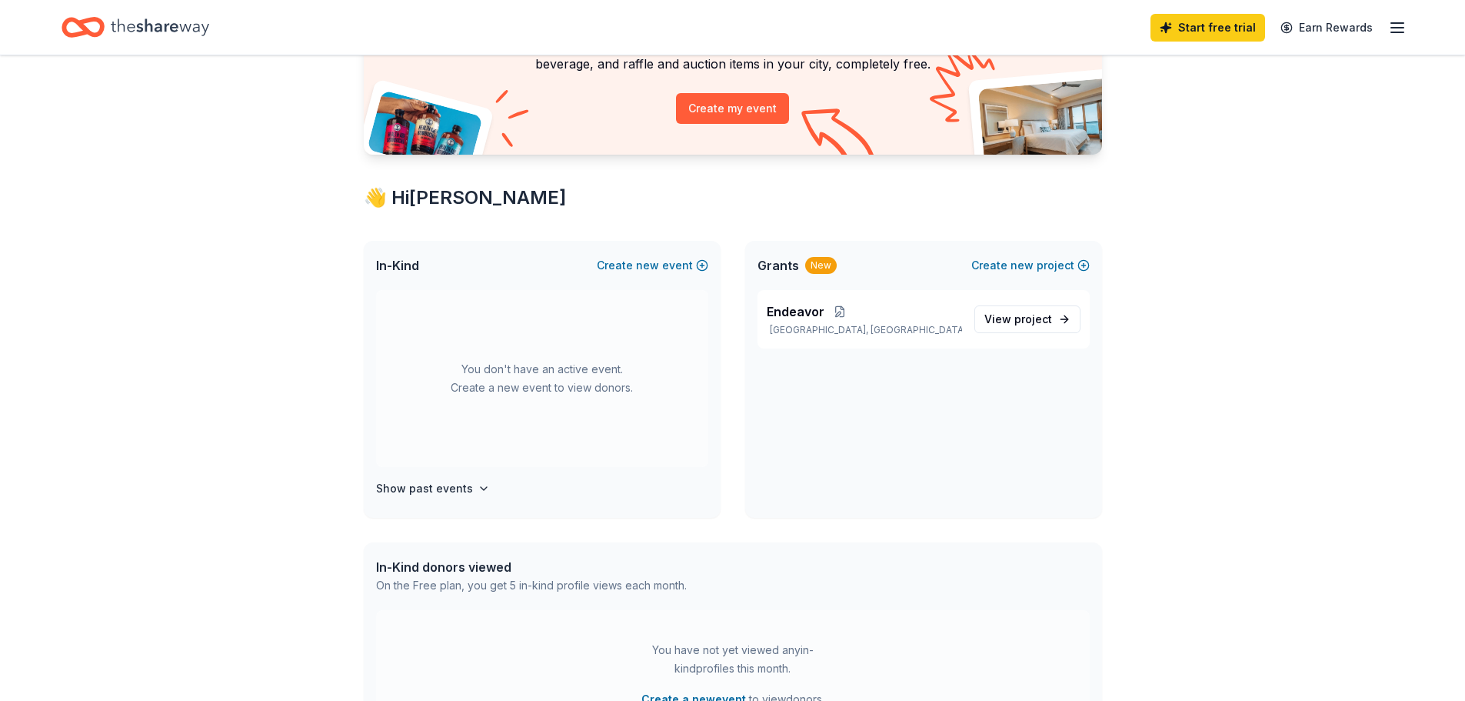
scroll to position [0, 0]
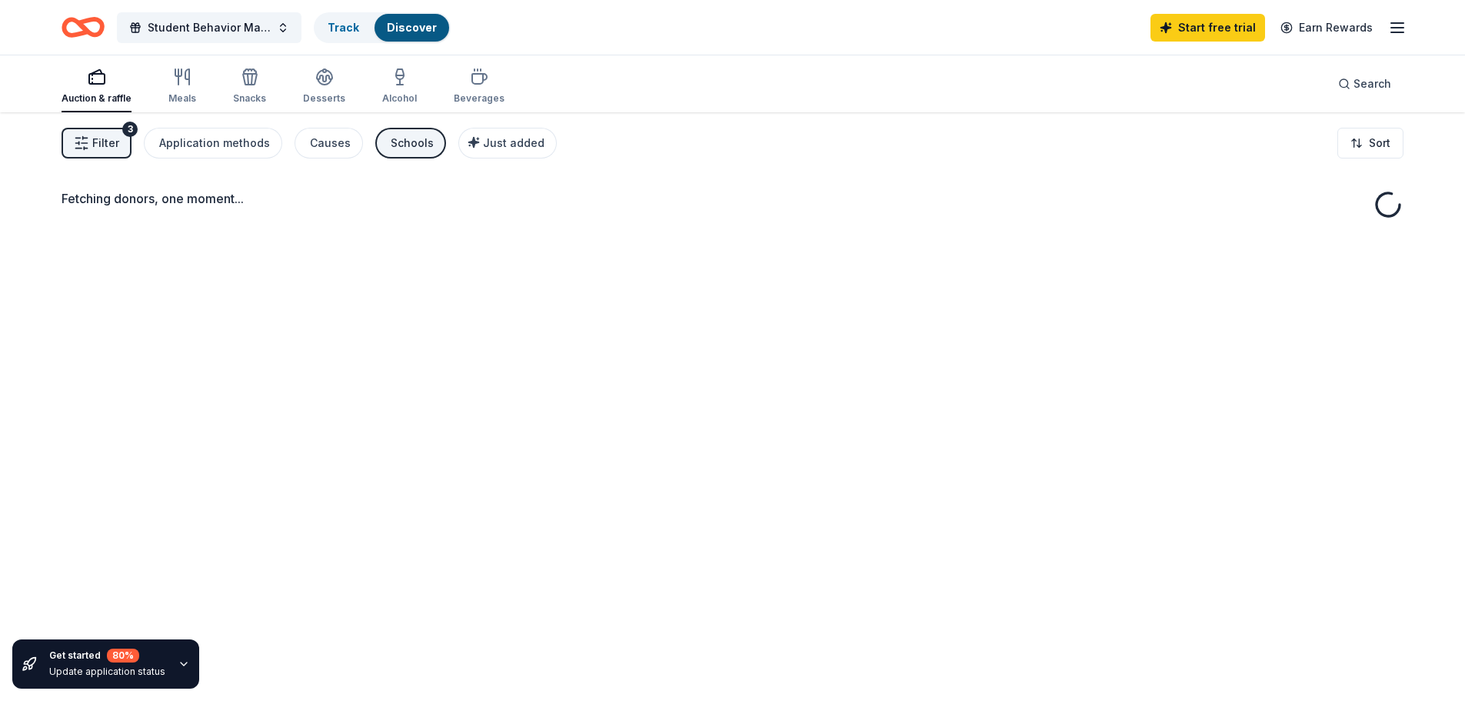
click at [522, 313] on div "Fetching donors, one moment..." at bounding box center [732, 462] width 1465 height 701
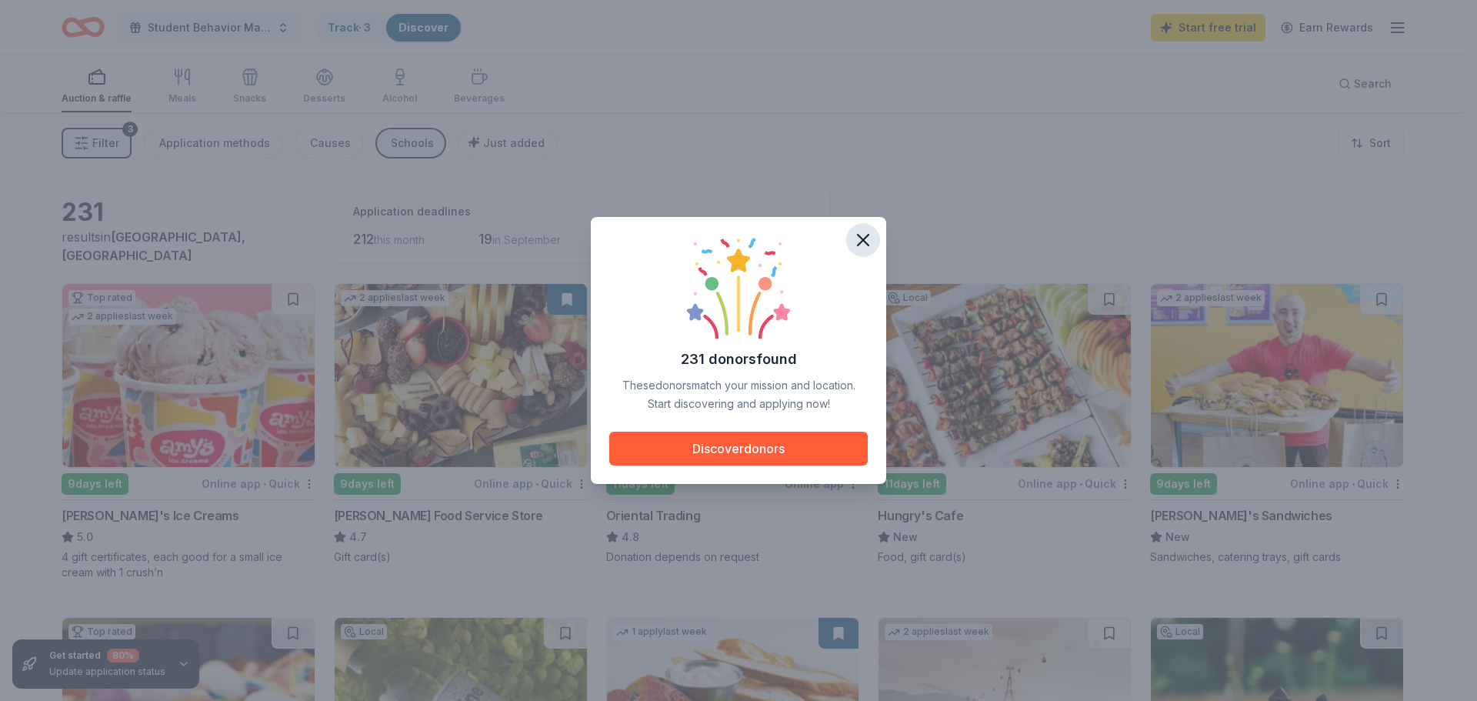
click at [861, 232] on icon "button" at bounding box center [863, 240] width 22 height 22
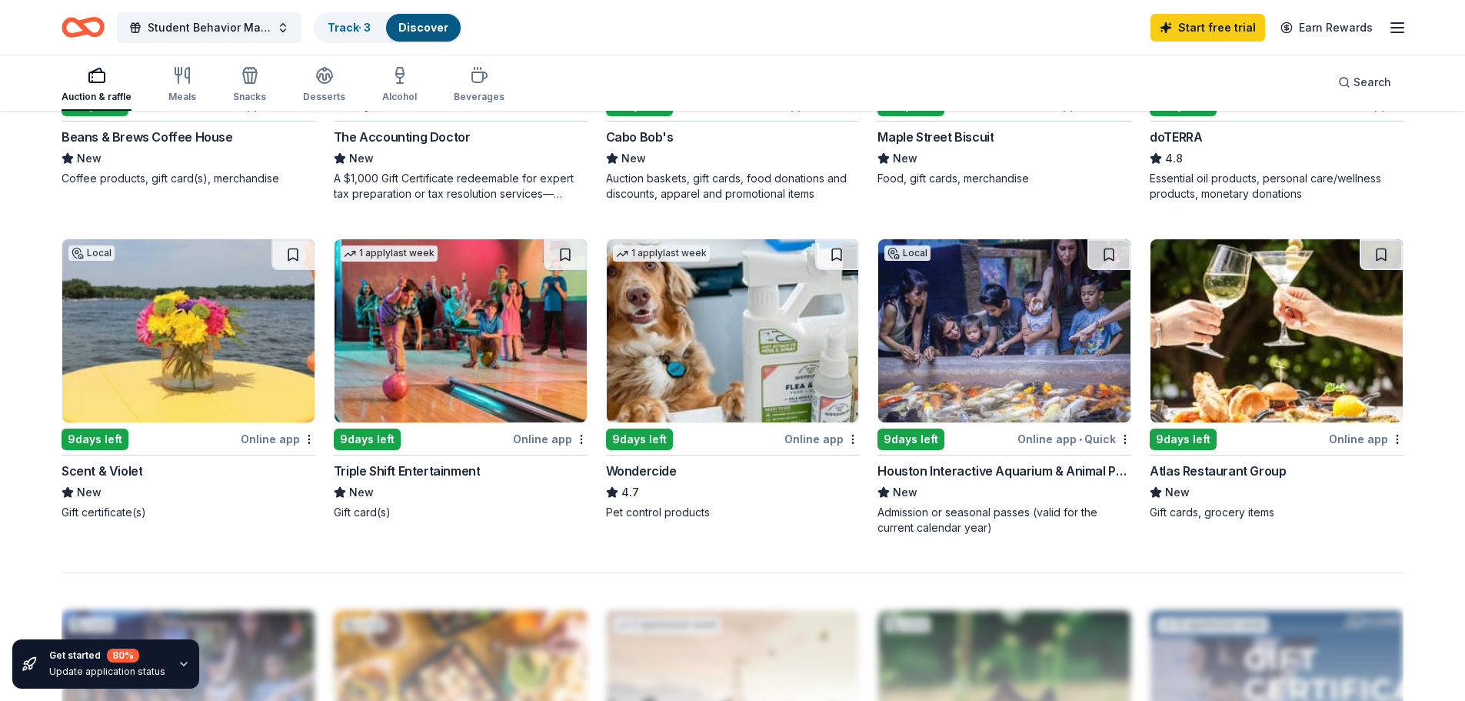
scroll to position [1000, 0]
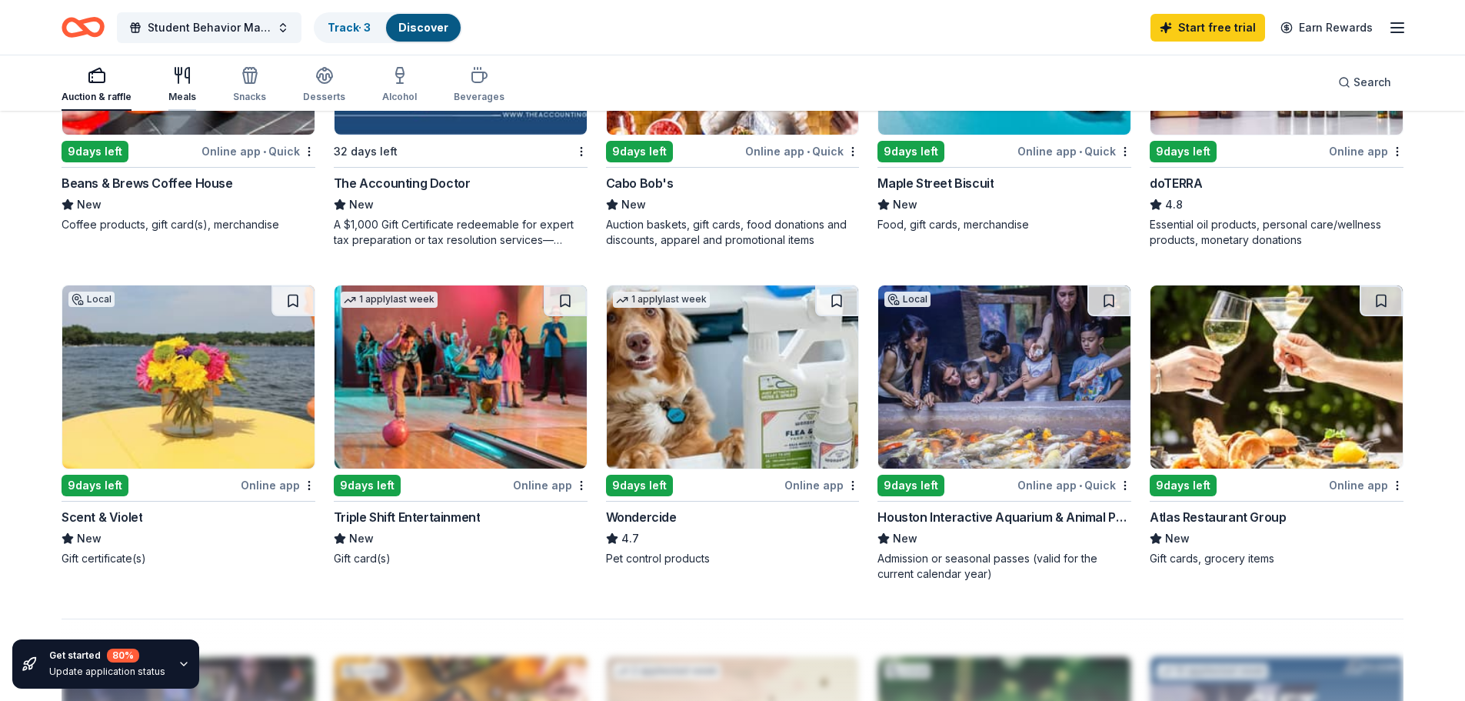
click at [178, 88] on div "Meals" at bounding box center [182, 84] width 28 height 37
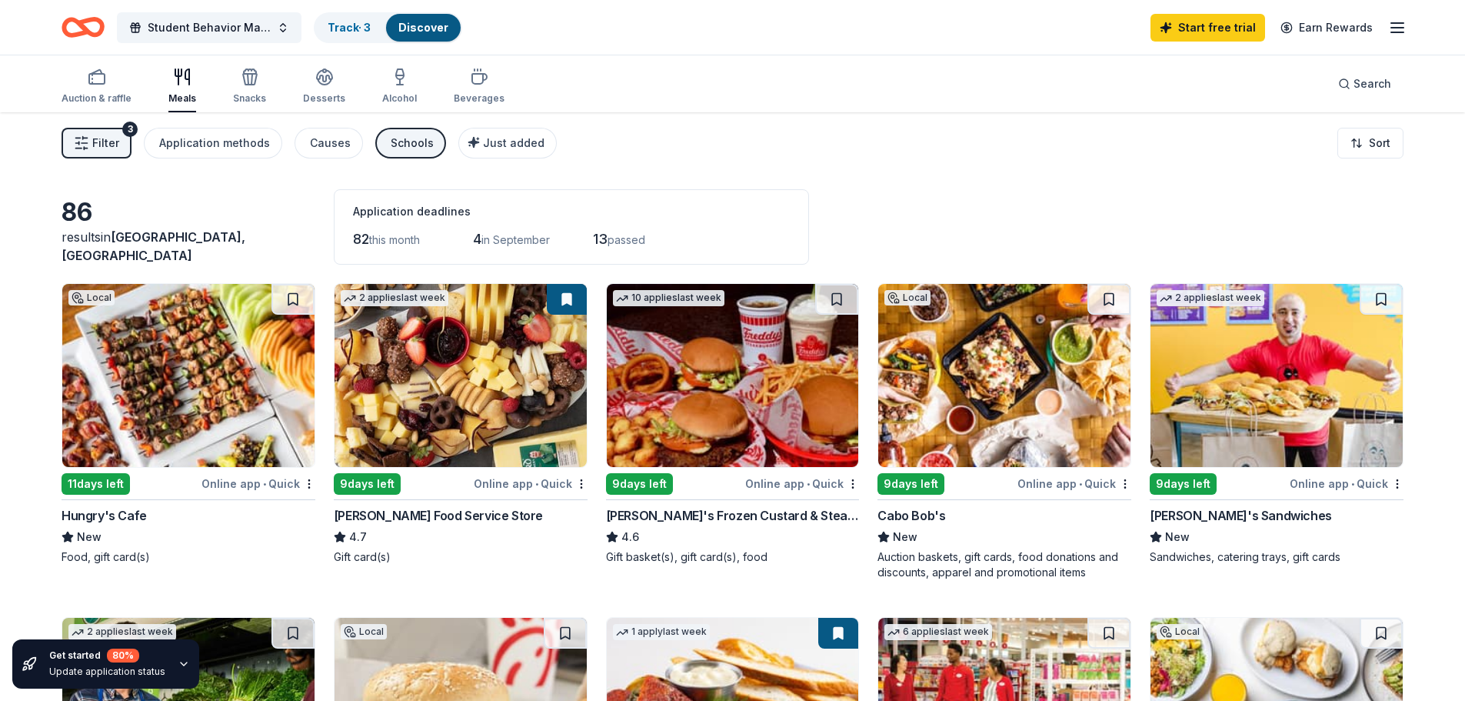
click at [707, 388] on img at bounding box center [733, 375] width 252 height 183
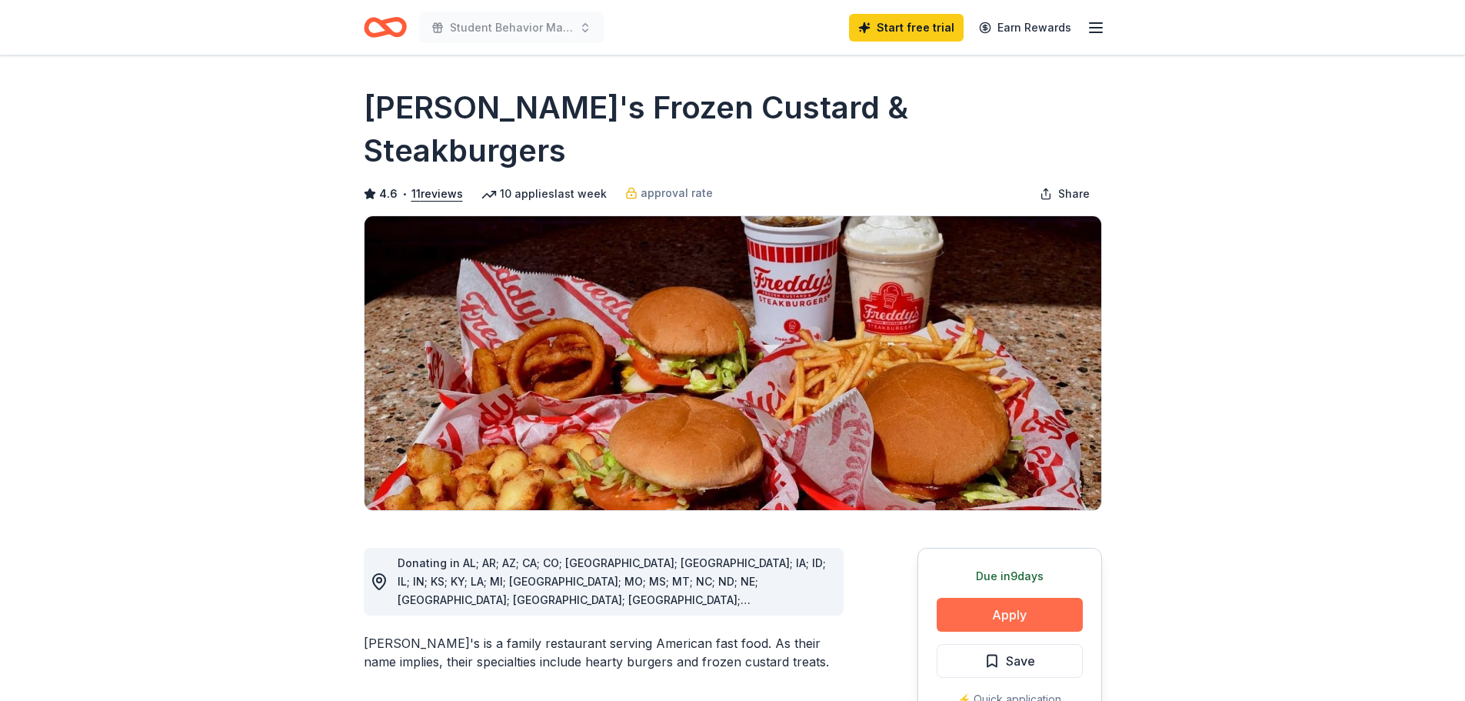
click at [1026, 598] on button "Apply" at bounding box center [1010, 615] width 146 height 34
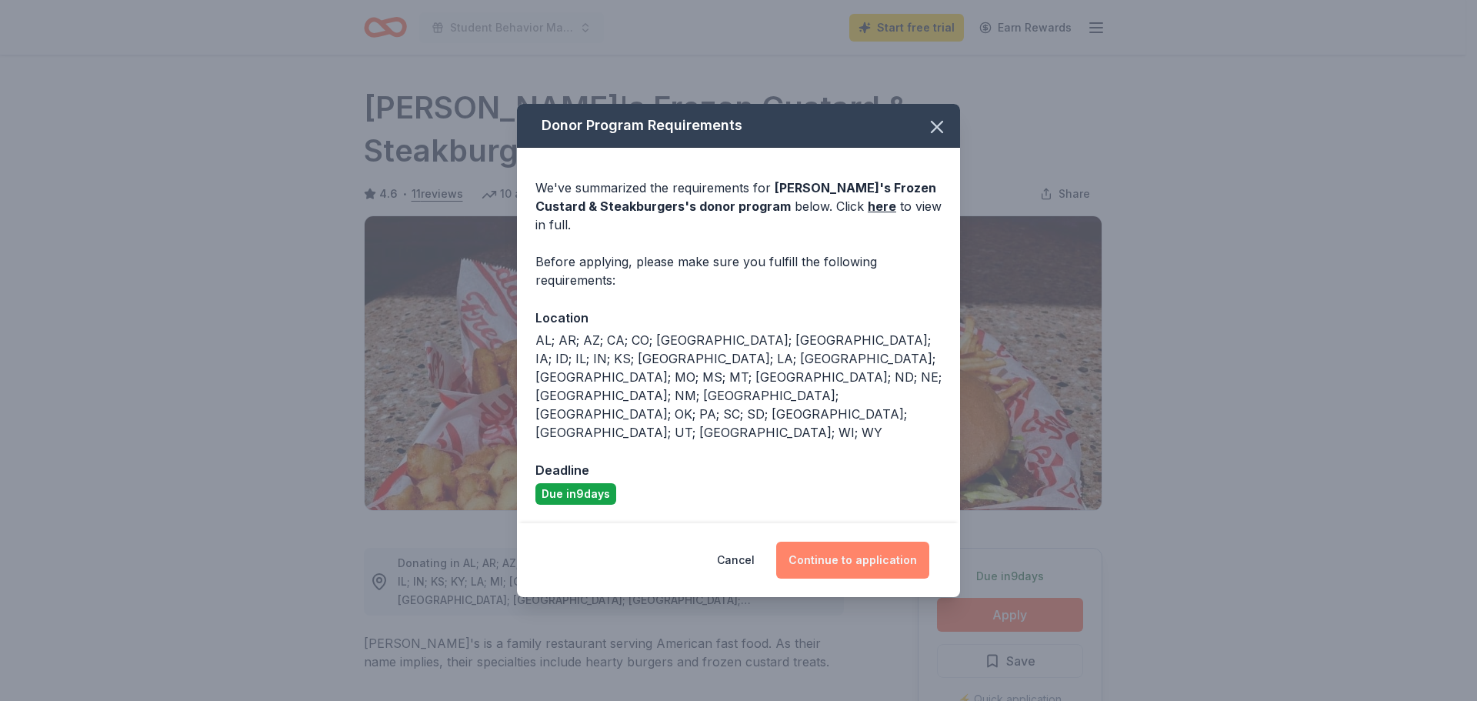
click at [866, 541] on button "Continue to application" at bounding box center [852, 559] width 153 height 37
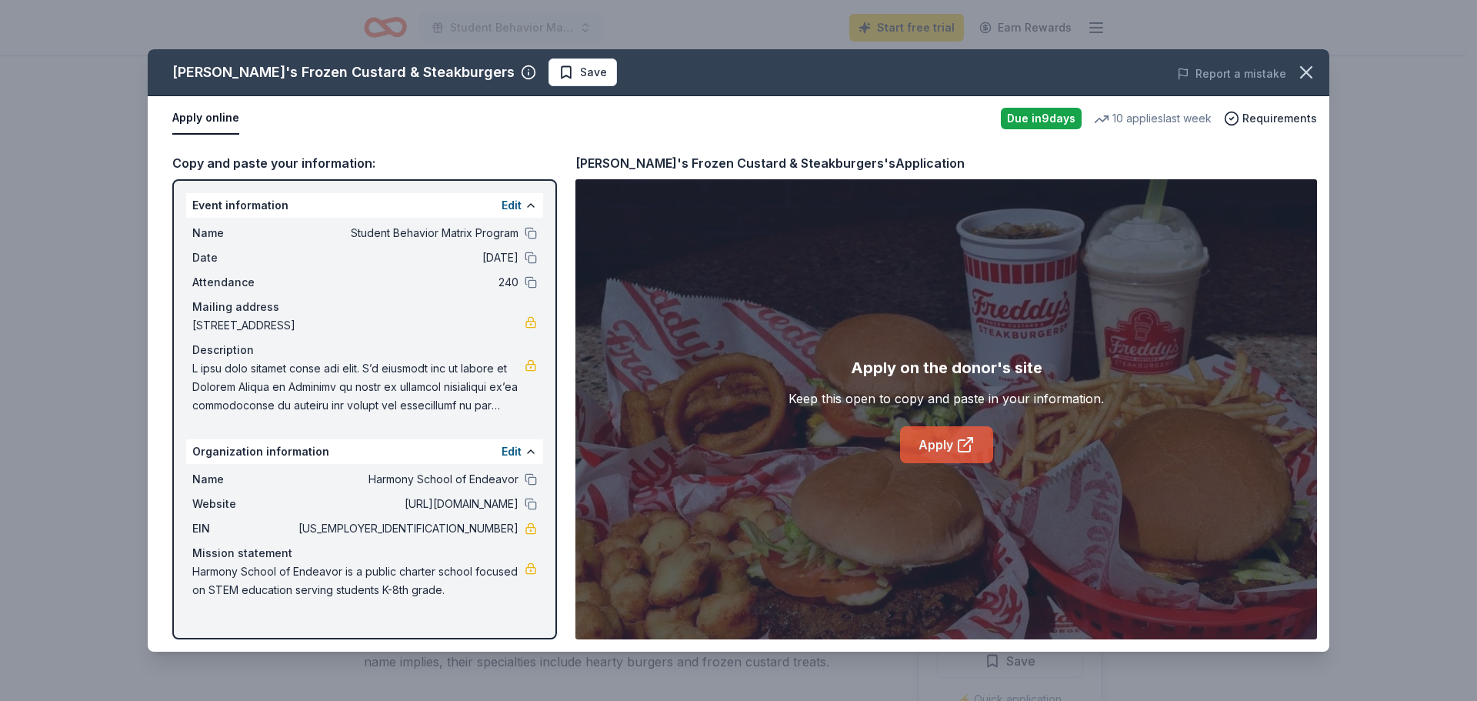
click at [950, 446] on link "Apply" at bounding box center [946, 444] width 93 height 37
